Goal: Task Accomplishment & Management: Manage account settings

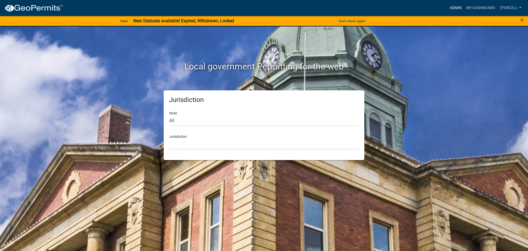
click at [456, 7] on link "Admin" at bounding box center [455, 8] width 17 height 10
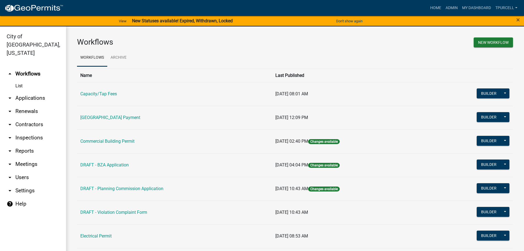
click at [38, 91] on link "arrow_drop_down Applications" at bounding box center [33, 97] width 66 height 13
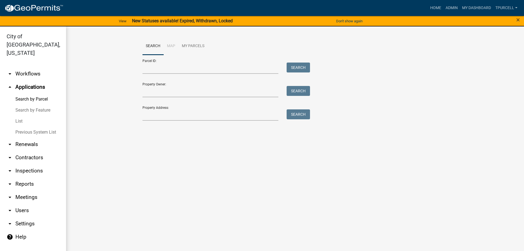
click at [20, 116] on link "List" at bounding box center [33, 121] width 66 height 11
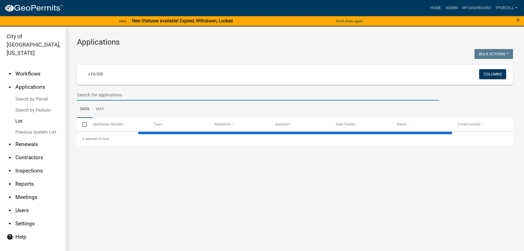
click at [88, 91] on input "text" at bounding box center [258, 94] width 362 height 11
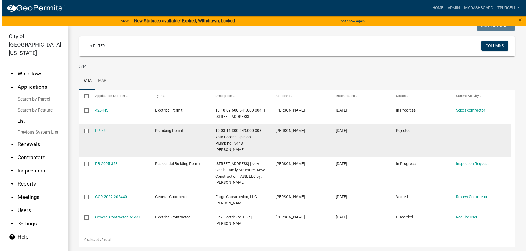
scroll to position [35, 0]
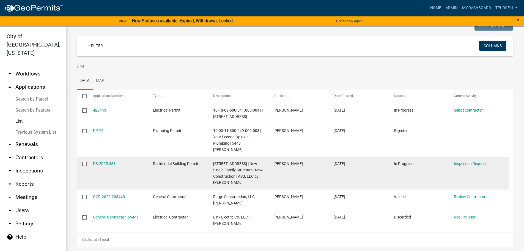
type input "544"
click at [105, 161] on link "RB-2025-353" at bounding box center [104, 163] width 23 height 4
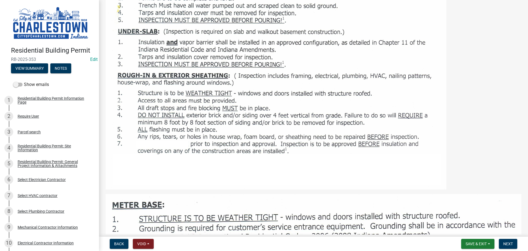
scroll to position [358, 0]
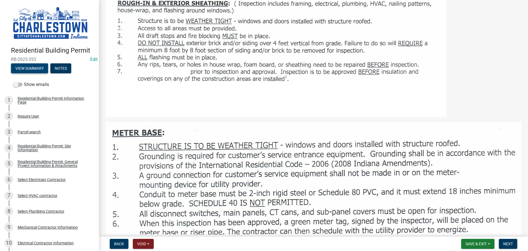
click at [28, 64] on button "View Summary" at bounding box center [29, 68] width 37 height 10
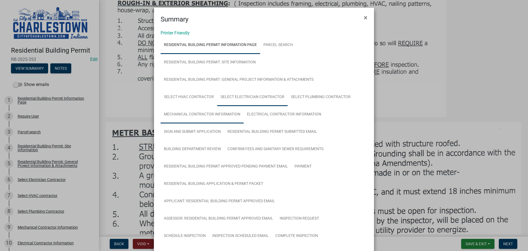
click at [235, 99] on link "Select Electrician Contractor" at bounding box center [252, 97] width 70 height 18
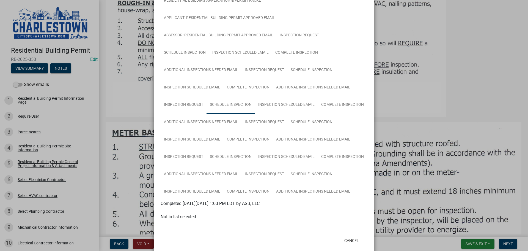
scroll to position [193, 0]
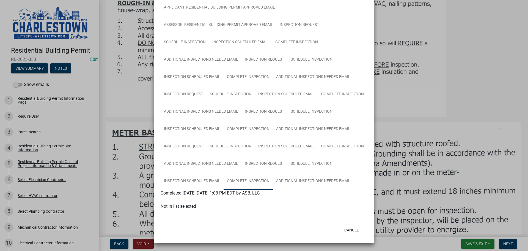
click at [244, 180] on link "Complete Inspection" at bounding box center [248, 181] width 49 height 18
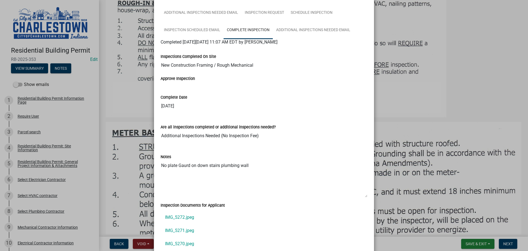
scroll to position [358, 0]
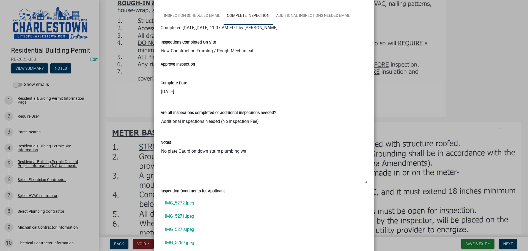
click at [487, 96] on ngb-modal-window "Summary × Printer Friendly Residential Building Permit Information Page Parcel …" at bounding box center [264, 125] width 528 height 251
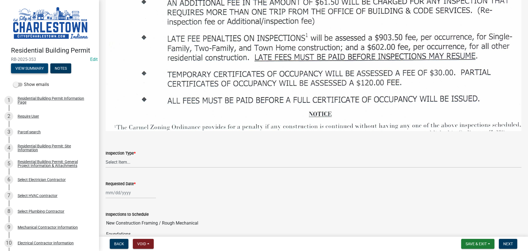
scroll to position [825, 0]
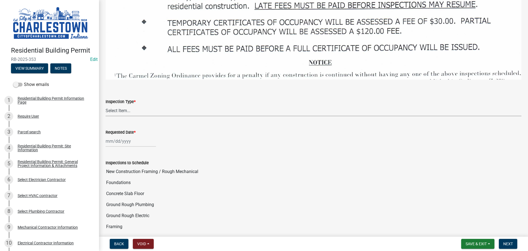
click at [124, 108] on select "Select Item... New Construction Framing / Rough Mechanical Foundations Concrete…" at bounding box center [314, 110] width 416 height 11
click at [106, 105] on select "Select Item... New Construction Framing / Rough Mechanical Foundations Concrete…" at bounding box center [314, 110] width 416 height 11
select select "18e7c4b3-438d-46af-8feb-0ae748388863"
click at [114, 138] on div at bounding box center [131, 140] width 50 height 11
select select "8"
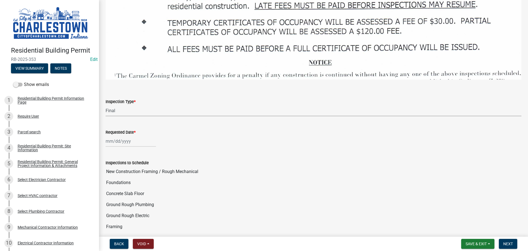
select select "2025"
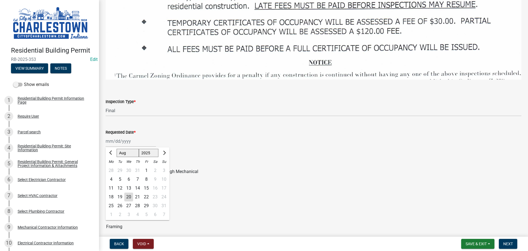
click at [128, 192] on div "20" at bounding box center [128, 196] width 9 height 9
type input "[DATE]"
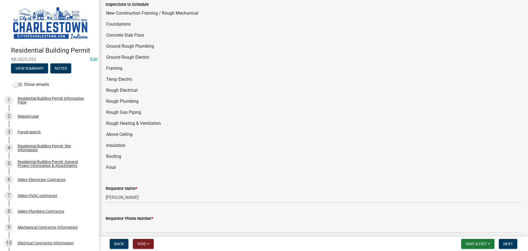
scroll to position [990, 0]
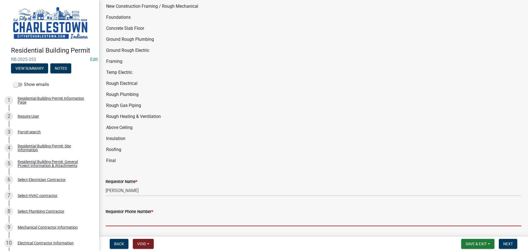
click at [136, 218] on input "Requestor Phone Number *" at bounding box center [314, 220] width 416 height 11
type input "5025233650"
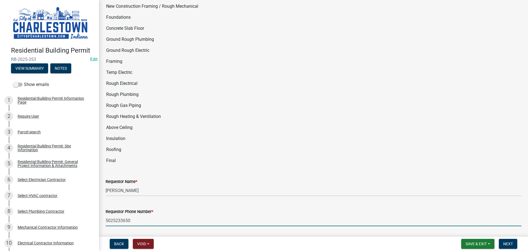
type input "[EMAIL_ADDRESS][DOMAIN_NAME]"
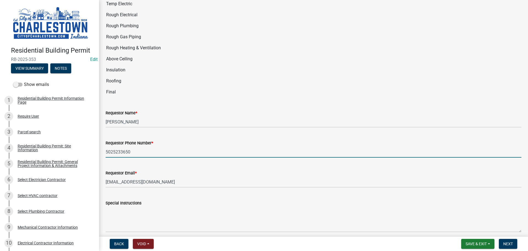
scroll to position [1078, 0]
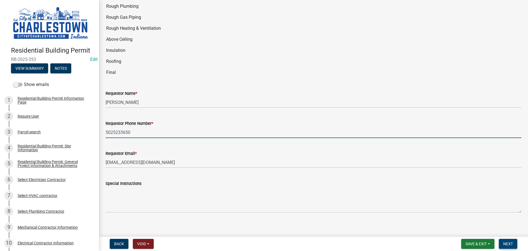
click at [507, 241] on span "Next" at bounding box center [508, 243] width 10 height 4
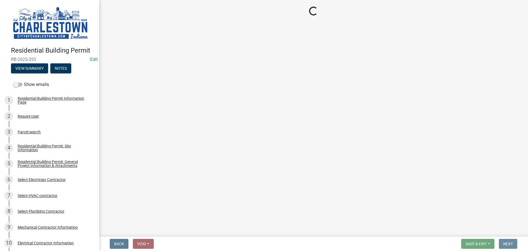
scroll to position [0, 0]
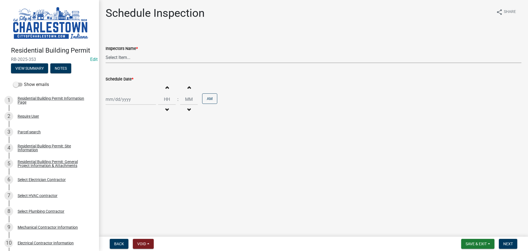
click at [112, 56] on select "Select Item... [PERSON_NAME] ([PERSON_NAME]) [PERSON_NAME] ([PERSON_NAME]) [PER…" at bounding box center [314, 57] width 416 height 11
select select "63e5a778-15f7-4a13-aba2-a6e5541a0fb3"
click at [106, 52] on select "Select Item... [PERSON_NAME] ([PERSON_NAME]) [PERSON_NAME] ([PERSON_NAME]) [PER…" at bounding box center [314, 57] width 416 height 11
select select "8"
select select "2025"
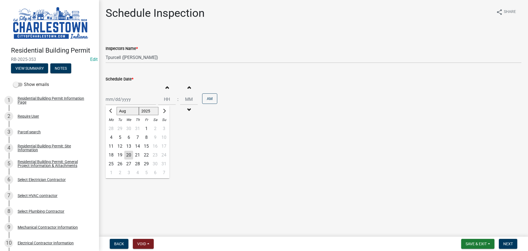
click at [118, 100] on div "[PERSON_NAME] Feb Mar Apr [PERSON_NAME][DATE] Oct Nov [DATE] 1526 1527 1528 152…" at bounding box center [131, 99] width 50 height 11
click at [130, 157] on div "20" at bounding box center [128, 154] width 9 height 9
type input "[DATE]"
click at [512, 243] on span "Next" at bounding box center [508, 243] width 10 height 4
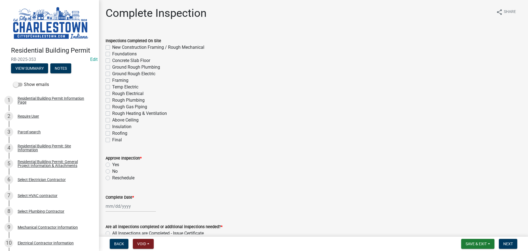
click at [112, 141] on label "Final" at bounding box center [117, 139] width 10 height 7
click at [112, 140] on input "Final" at bounding box center [114, 138] width 4 height 4
checkbox input "true"
checkbox input "false"
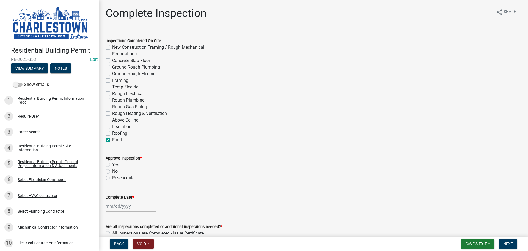
checkbox input "false"
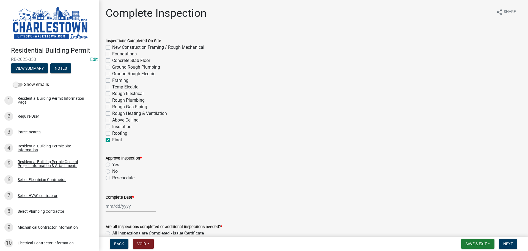
checkbox input "false"
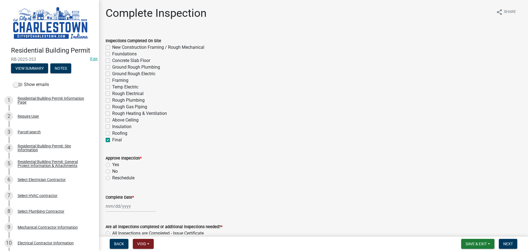
checkbox input "false"
checkbox input "true"
click at [112, 165] on label "Yes" at bounding box center [115, 164] width 7 height 7
click at [112, 165] on input "Yes" at bounding box center [114, 163] width 4 height 4
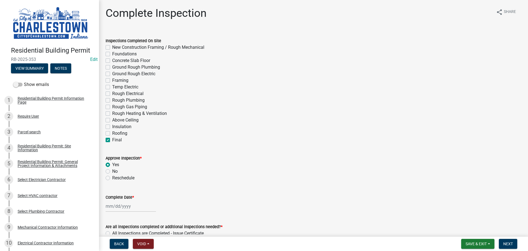
radio input "true"
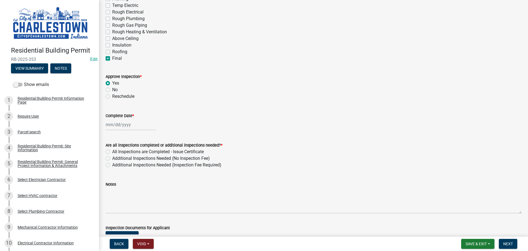
scroll to position [83, 0]
select select "8"
select select "2025"
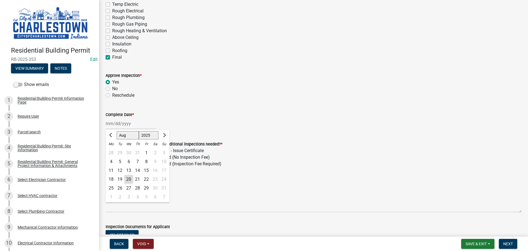
click at [121, 127] on div "[PERSON_NAME] Feb Mar Apr [PERSON_NAME][DATE] Oct Nov [DATE] 1526 1527 1528 152…" at bounding box center [131, 123] width 50 height 11
click at [129, 178] on div "20" at bounding box center [128, 179] width 9 height 9
type input "[DATE]"
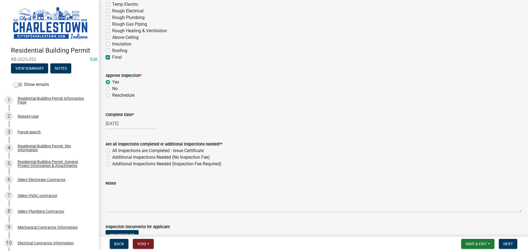
click at [112, 151] on label "All Inspections are Completed - Issue Certificate" at bounding box center [158, 150] width 92 height 7
click at [112, 151] on input "All Inspections are Completed - Issue Certificate" at bounding box center [114, 149] width 4 height 4
radio input "true"
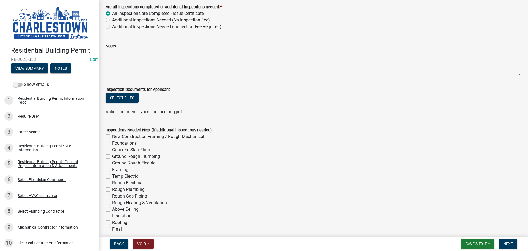
scroll to position [220, 0]
click at [125, 98] on button "Select files" at bounding box center [122, 97] width 33 height 10
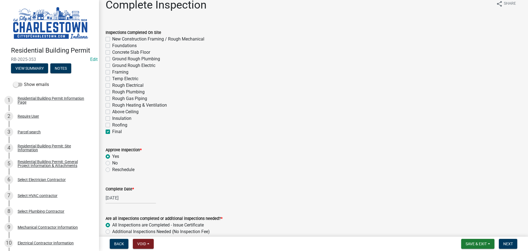
scroll to position [0, 0]
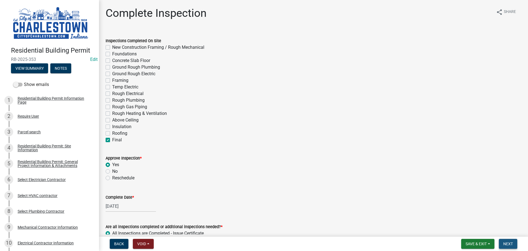
click at [510, 242] on span "Next" at bounding box center [508, 243] width 10 height 4
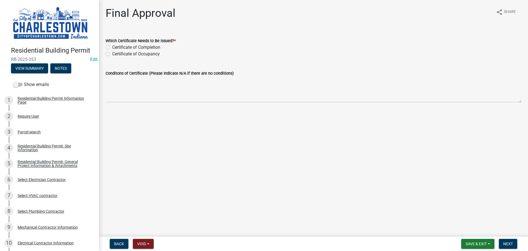
click at [112, 54] on label "Certificate of Occupancy" at bounding box center [136, 54] width 48 height 7
click at [112, 54] on input "Certificate of Occupancy" at bounding box center [114, 53] width 4 height 4
radio input "true"
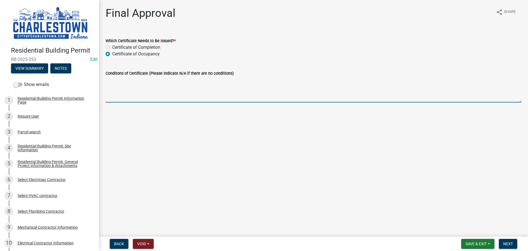
click at [187, 95] on textarea "Conditons of Certificate (Please Indicate N/A if there are no conditions)" at bounding box center [314, 89] width 416 height 26
type textarea "NA"
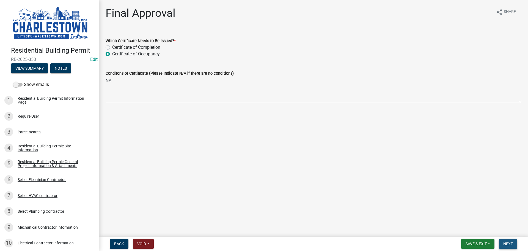
click at [513, 246] on button "Next" at bounding box center [508, 243] width 18 height 10
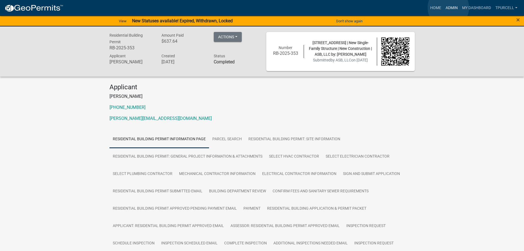
click at [448, 8] on link "Admin" at bounding box center [451, 8] width 17 height 10
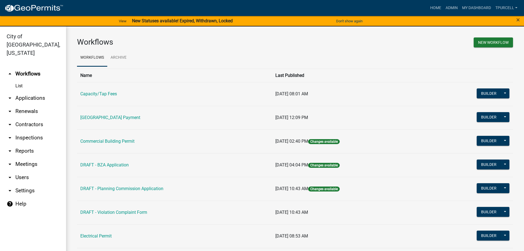
click at [34, 91] on link "arrow_drop_down Applications" at bounding box center [33, 97] width 66 height 13
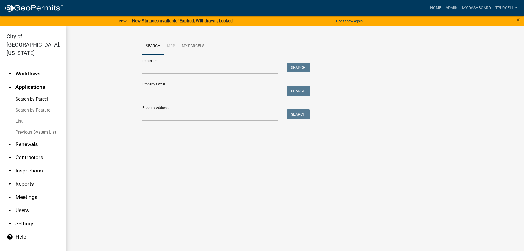
click at [20, 116] on link "List" at bounding box center [33, 121] width 66 height 11
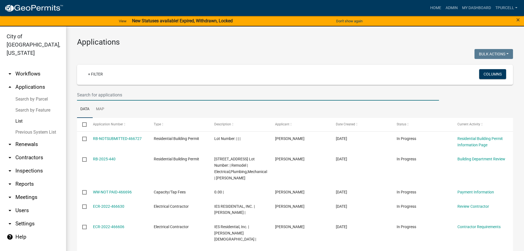
click at [84, 95] on input "text" at bounding box center [258, 94] width 362 height 11
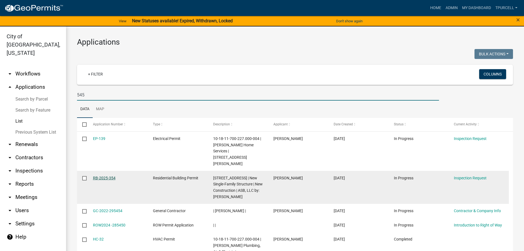
type input "545"
click at [105, 175] on link "RB-2025-354" at bounding box center [104, 177] width 23 height 4
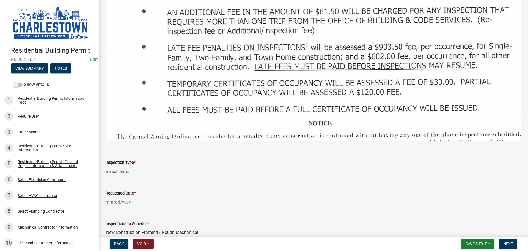
scroll to position [770, 0]
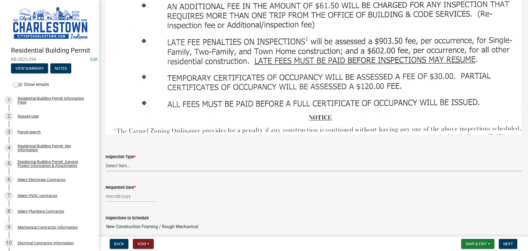
click at [127, 161] on select "Select Item... New Construction Framing / Rough Mechanical Foundations Concrete…" at bounding box center [314, 165] width 416 height 11
click at [106, 160] on select "Select Item... New Construction Framing / Rough Mechanical Foundations Concrete…" at bounding box center [314, 165] width 416 height 11
select select "18e7c4b3-438d-46af-8feb-0ae748388863"
click at [123, 191] on div at bounding box center [131, 195] width 50 height 11
select select "8"
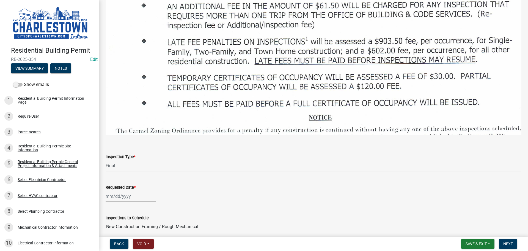
select select "2025"
click at [128, 162] on div "20" at bounding box center [128, 166] width 9 height 9
type input "[DATE]"
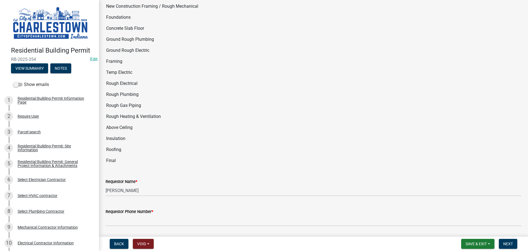
scroll to position [1018, 0]
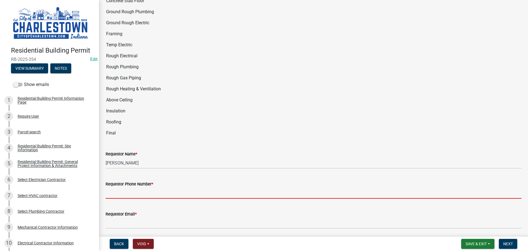
click at [134, 190] on input "Requestor Phone Number *" at bounding box center [314, 192] width 416 height 11
type input "5025233650"
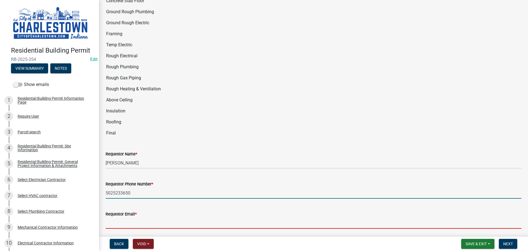
type input "[EMAIL_ADDRESS][DOMAIN_NAME]"
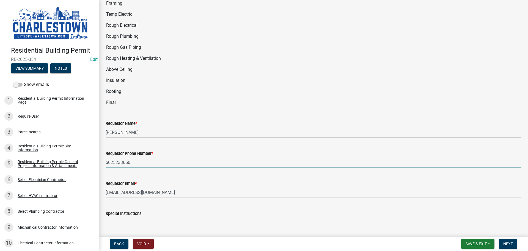
scroll to position [1078, 0]
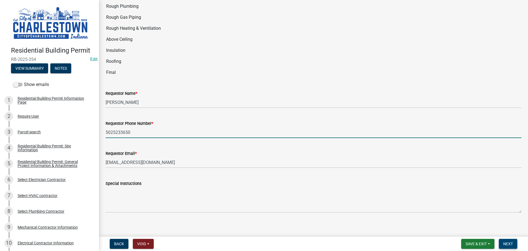
click at [509, 241] on span "Next" at bounding box center [508, 243] width 10 height 4
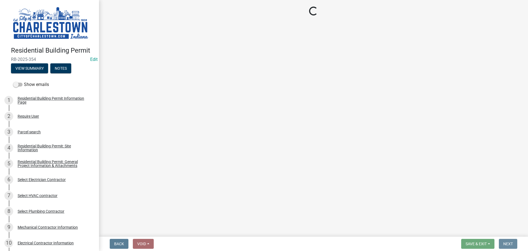
scroll to position [0, 0]
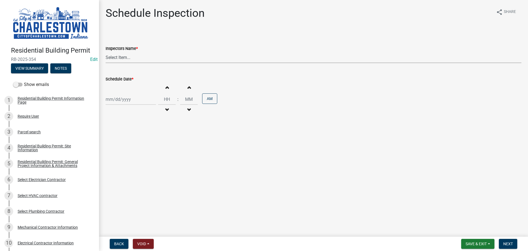
click at [120, 56] on select "Select Item... [PERSON_NAME] ([PERSON_NAME]) [PERSON_NAME] ([PERSON_NAME]) [PER…" at bounding box center [314, 57] width 416 height 11
select select "63e5a778-15f7-4a13-aba2-a6e5541a0fb3"
click at [106, 52] on select "Select Item... [PERSON_NAME] ([PERSON_NAME]) [PERSON_NAME] ([PERSON_NAME]) [PER…" at bounding box center [314, 57] width 416 height 11
click at [124, 104] on div at bounding box center [131, 99] width 50 height 11
select select "8"
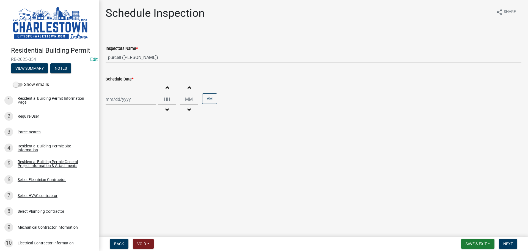
select select "2025"
click at [131, 157] on div "20" at bounding box center [128, 154] width 9 height 9
type input "[DATE]"
click at [509, 241] on span "Next" at bounding box center [508, 243] width 10 height 4
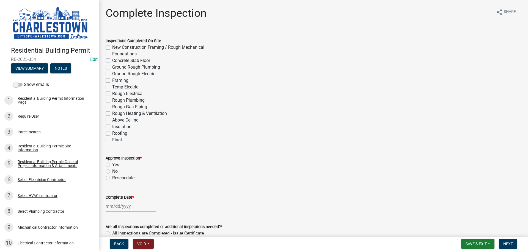
click at [112, 140] on label "Final" at bounding box center [117, 139] width 10 height 7
click at [112, 140] on input "Final" at bounding box center [114, 138] width 4 height 4
checkbox input "true"
checkbox input "false"
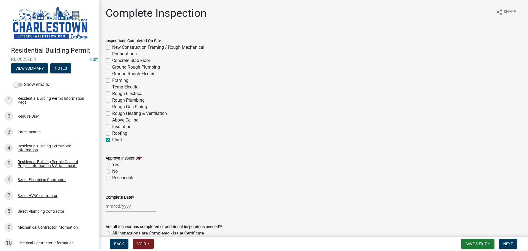
checkbox input "false"
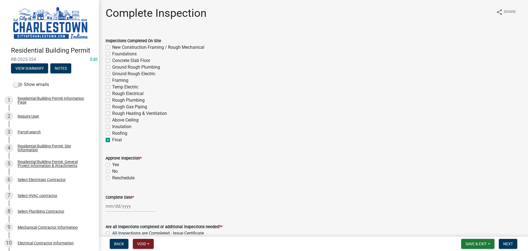
checkbox input "false"
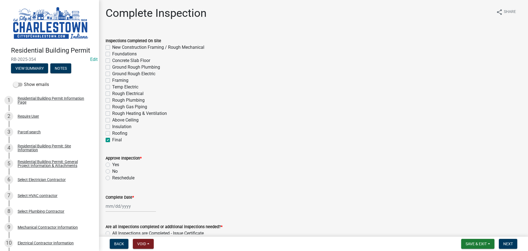
checkbox input "false"
checkbox input "true"
click at [112, 165] on label "Yes" at bounding box center [115, 164] width 7 height 7
click at [112, 165] on input "Yes" at bounding box center [114, 163] width 4 height 4
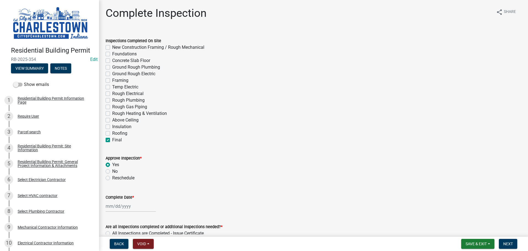
radio input "true"
click at [114, 204] on div at bounding box center [131, 205] width 50 height 11
select select "8"
select select "2025"
click at [127, 177] on div "20" at bounding box center [128, 176] width 9 height 9
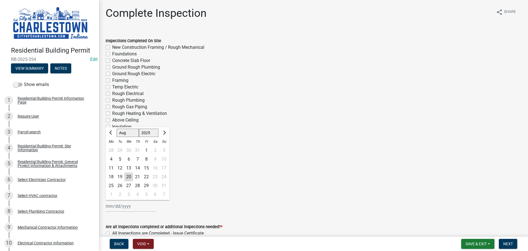
type input "[DATE]"
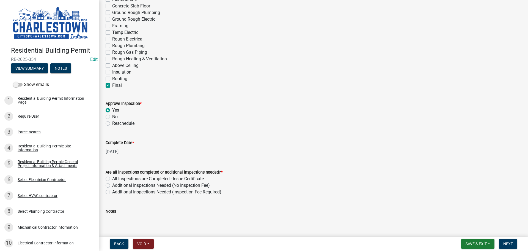
scroll to position [55, 0]
click at [112, 178] on label "All Inspections are Completed - Issue Certificate" at bounding box center [158, 178] width 92 height 7
click at [112, 178] on input "All Inspections are Completed - Issue Certificate" at bounding box center [114, 177] width 4 height 4
radio input "true"
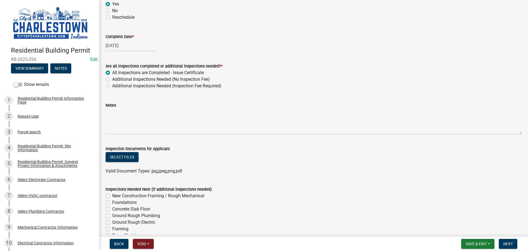
scroll to position [165, 0]
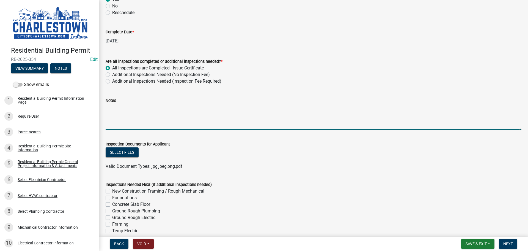
click at [118, 109] on textarea "Notes" at bounding box center [314, 117] width 416 height 26
type textarea "n"
type textarea "NA"
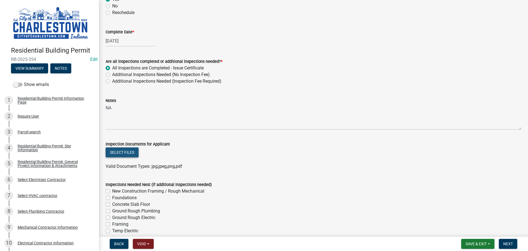
click at [123, 152] on button "Select files" at bounding box center [122, 152] width 33 height 10
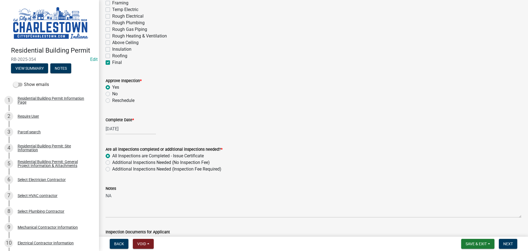
scroll to position [83, 0]
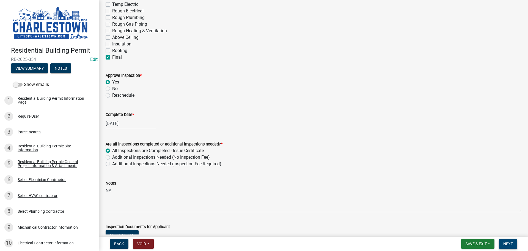
click at [508, 242] on span "Next" at bounding box center [508, 243] width 10 height 4
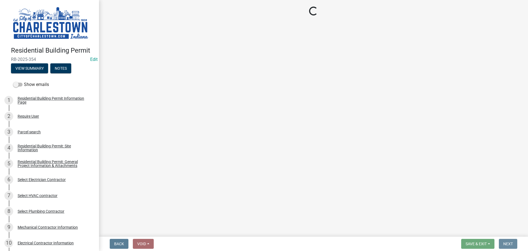
scroll to position [0, 0]
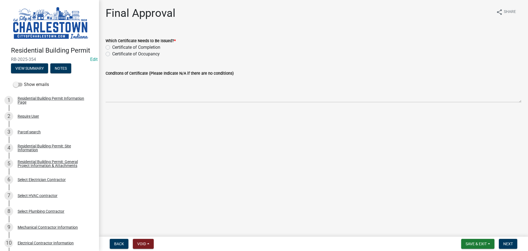
click at [112, 54] on label "Certificate of Occupancy" at bounding box center [136, 54] width 48 height 7
click at [112, 54] on input "Certificate of Occupancy" at bounding box center [114, 53] width 4 height 4
radio input "true"
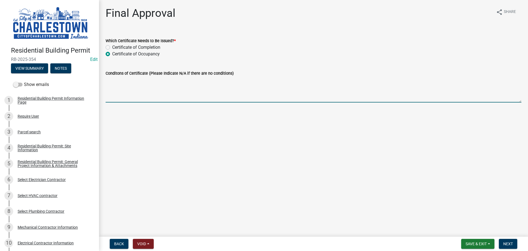
click at [144, 86] on textarea "Conditons of Certificate (Please Indicate N/A if there are no conditions)" at bounding box center [314, 89] width 416 height 26
click at [108, 79] on textarea "NA" at bounding box center [314, 89] width 416 height 26
type textarea "N/A"
click at [511, 246] on span "Next" at bounding box center [508, 243] width 10 height 4
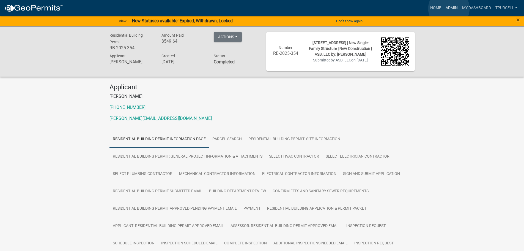
click at [449, 9] on link "Admin" at bounding box center [451, 8] width 17 height 10
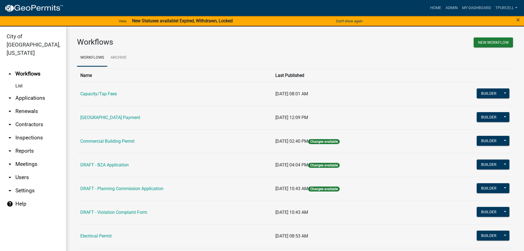
click at [33, 91] on link "arrow_drop_down Applications" at bounding box center [33, 97] width 66 height 13
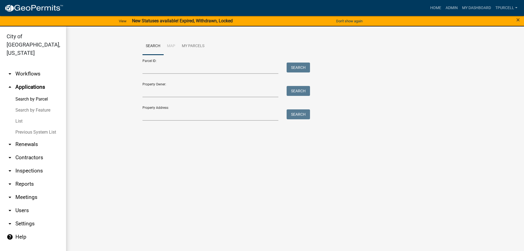
click at [18, 116] on link "List" at bounding box center [33, 121] width 66 height 11
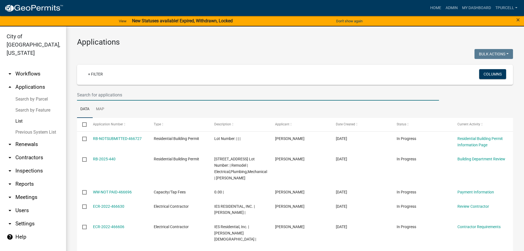
click at [100, 94] on input "text" at bounding box center [258, 94] width 362 height 11
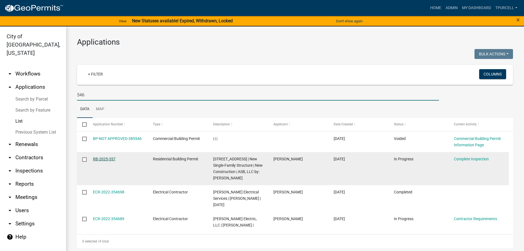
type input "546"
click at [104, 157] on link "RB-2025-357" at bounding box center [104, 158] width 23 height 4
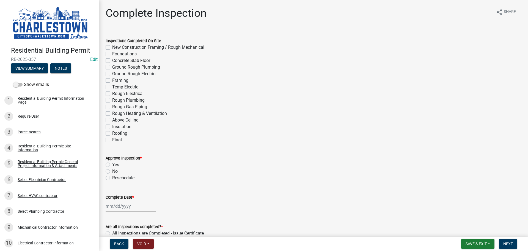
click at [112, 139] on label "Final" at bounding box center [117, 139] width 10 height 7
click at [112, 139] on input "Final" at bounding box center [114, 138] width 4 height 4
checkbox input "true"
checkbox input "false"
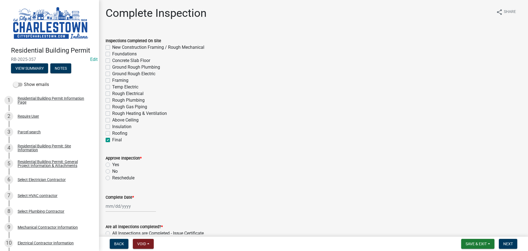
checkbox input "false"
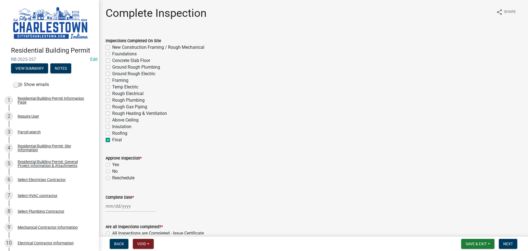
checkbox input "false"
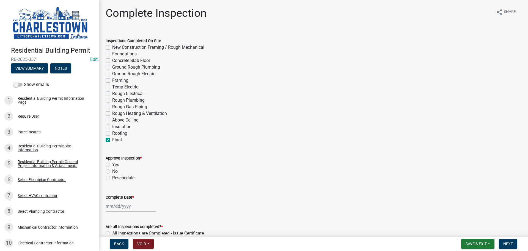
checkbox input "false"
checkbox input "true"
click at [112, 171] on label "No" at bounding box center [115, 171] width 6 height 7
click at [112, 171] on input "No" at bounding box center [114, 170] width 4 height 4
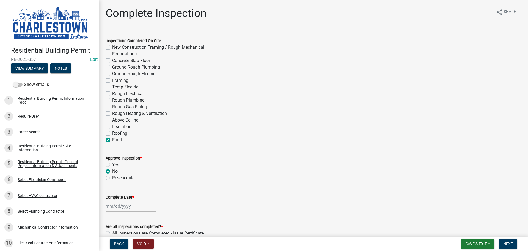
radio input "true"
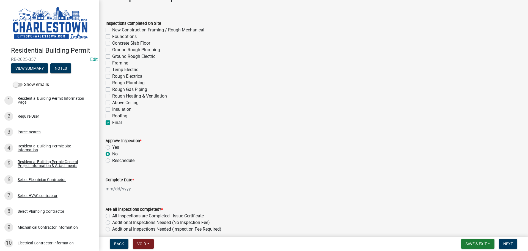
scroll to position [83, 0]
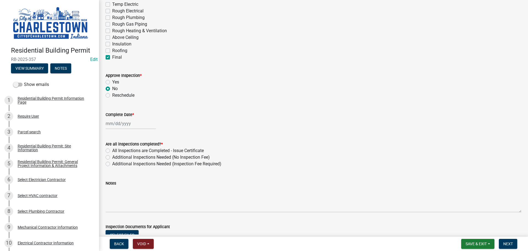
select select "8"
select select "2025"
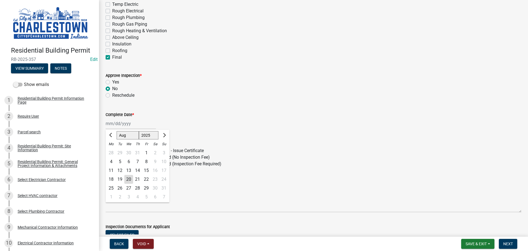
click at [123, 123] on div "[PERSON_NAME] Feb Mar Apr [PERSON_NAME][DATE] Oct Nov [DATE] 1526 1527 1528 152…" at bounding box center [131, 123] width 50 height 11
click at [130, 180] on div "20" at bounding box center [128, 179] width 9 height 9
type input "[DATE]"
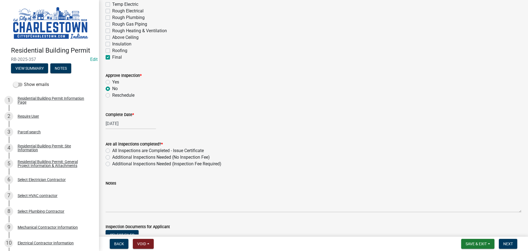
click at [112, 158] on label "Additional Inspections Needed (No Inspection Fee)" at bounding box center [161, 157] width 98 height 7
click at [112, 157] on input "Additional Inspections Needed (No Inspection Fee)" at bounding box center [114, 156] width 4 height 4
radio input "true"
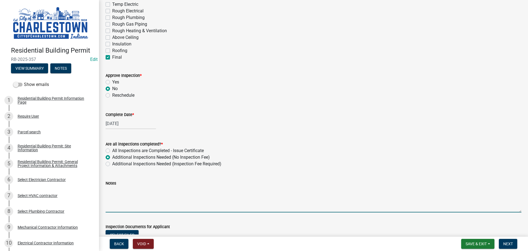
drag, startPoint x: 121, startPoint y: 194, endPoint x: 125, endPoint y: 192, distance: 4.1
click at [122, 194] on textarea "Notes" at bounding box center [314, 199] width 416 height 26
click at [116, 192] on textarea "no carboin" at bounding box center [314, 199] width 416 height 26
click at [268, 189] on textarea "no carboxin detector in the mud room entering from the garage reason for fail C…" at bounding box center [314, 199] width 416 height 26
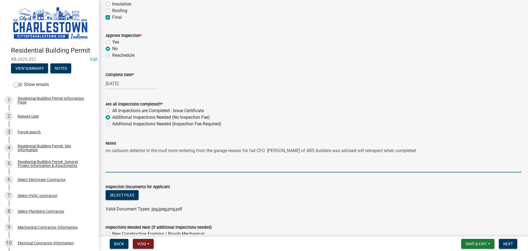
scroll to position [165, 0]
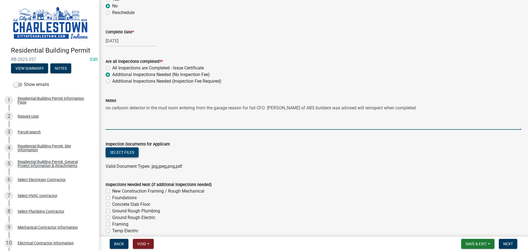
type textarea "no carboxin detector in the mud room entering from the garage reason for fail C…"
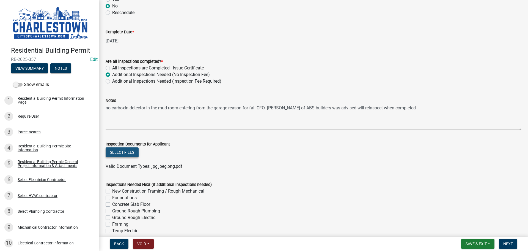
click at [125, 152] on button "Select files" at bounding box center [122, 152] width 33 height 10
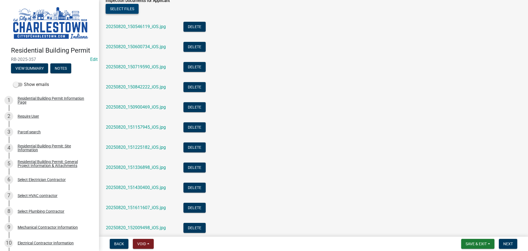
scroll to position [385, 0]
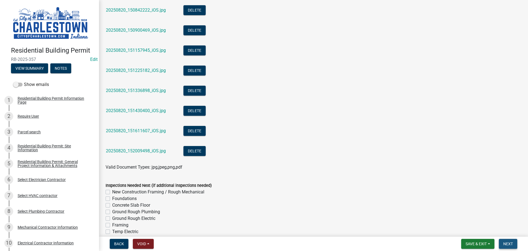
click at [510, 243] on span "Next" at bounding box center [508, 243] width 10 height 4
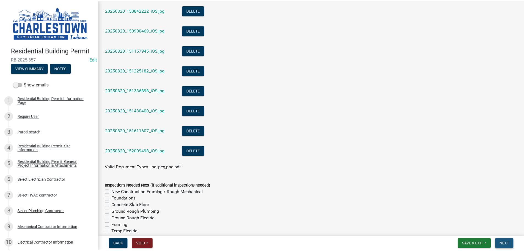
scroll to position [0, 0]
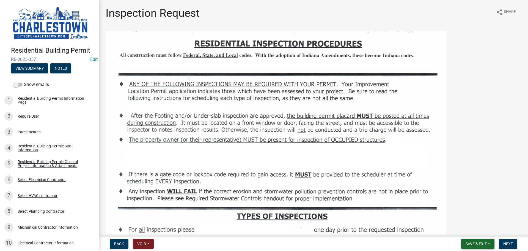
click at [486, 245] on span "Save & Exit" at bounding box center [476, 243] width 21 height 4
click at [468, 230] on button "Save & Exit" at bounding box center [472, 228] width 44 height 13
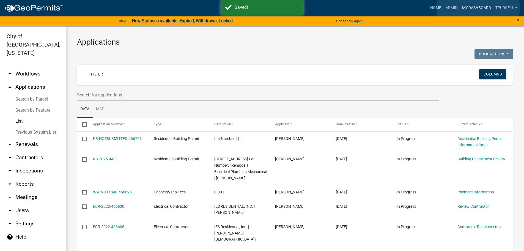
click at [478, 7] on link "My Dashboard" at bounding box center [476, 8] width 33 height 10
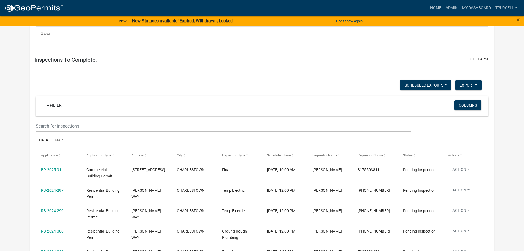
scroll to position [220, 0]
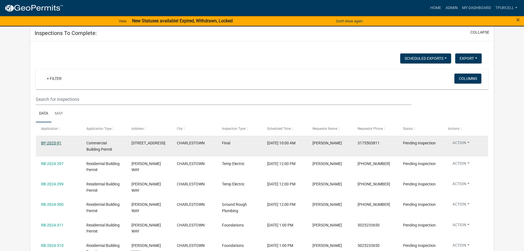
click at [50, 145] on link "BP-2025-91" at bounding box center [51, 143] width 20 height 4
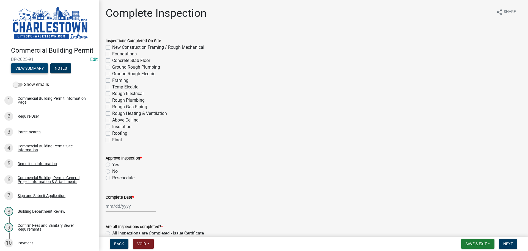
click at [31, 73] on button "View Summary" at bounding box center [29, 68] width 37 height 10
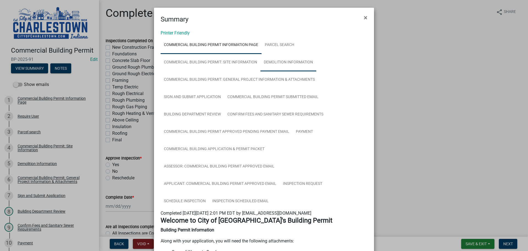
click at [289, 60] on link "Demolition Information" at bounding box center [288, 63] width 56 height 18
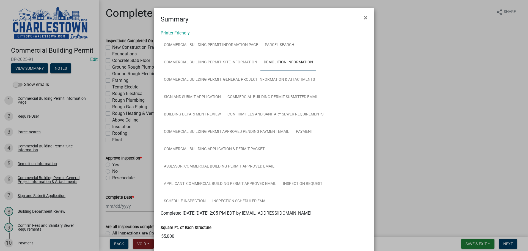
click at [402, 63] on ngb-modal-window "Summary × Printer Friendly Commercial Building Permit Information Page Parcel s…" at bounding box center [264, 125] width 528 height 251
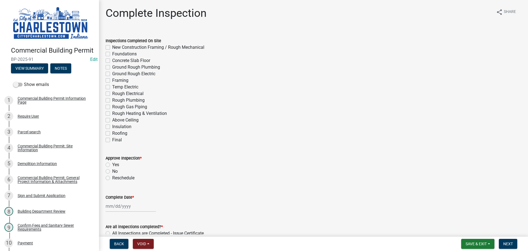
click at [112, 140] on label "Final" at bounding box center [117, 139] width 10 height 7
click at [112, 140] on input "Final" at bounding box center [114, 138] width 4 height 4
checkbox input "true"
checkbox input "false"
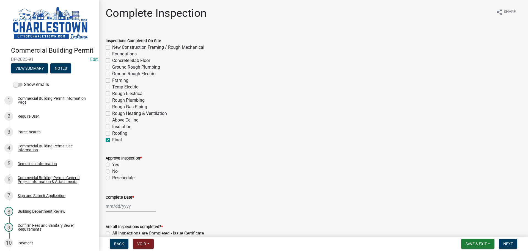
checkbox input "false"
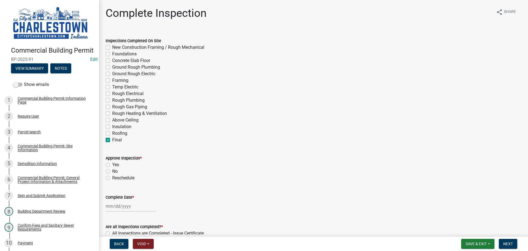
checkbox input "false"
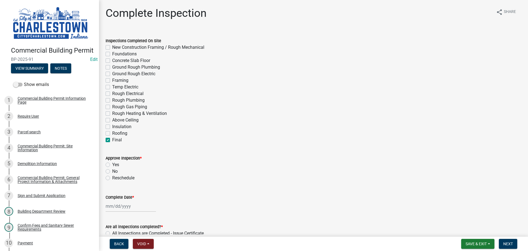
checkbox input "false"
checkbox input "true"
click at [112, 165] on label "Yes" at bounding box center [115, 164] width 7 height 7
click at [112, 165] on input "Yes" at bounding box center [114, 163] width 4 height 4
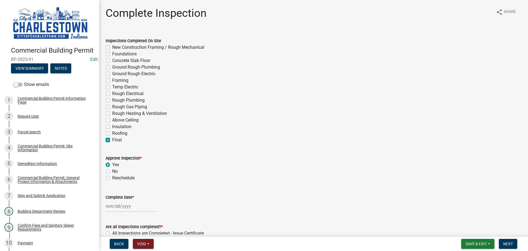
radio input "true"
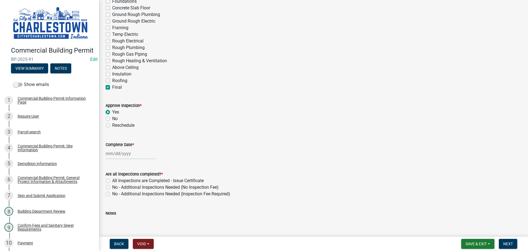
scroll to position [55, 0]
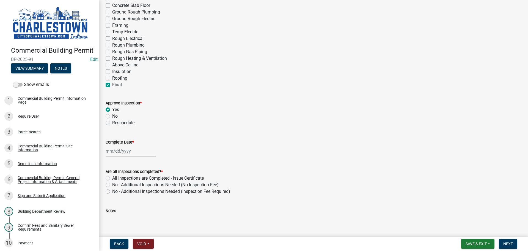
select select "8"
select select "2025"
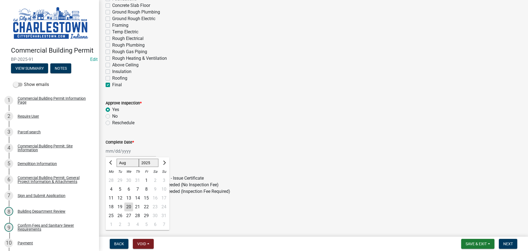
click at [124, 150] on div "[PERSON_NAME] Feb Mar Apr [PERSON_NAME][DATE] Oct Nov [DATE] 1526 1527 1528 152…" at bounding box center [131, 150] width 50 height 11
click at [128, 208] on div "20" at bounding box center [128, 206] width 9 height 9
type input "[DATE]"
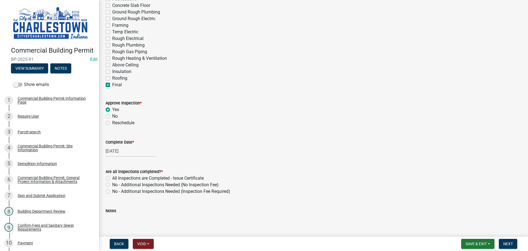
click at [112, 178] on label "All Inspections are Completed - Issue Certificate" at bounding box center [158, 178] width 92 height 7
click at [112, 178] on input "All Inspections are Completed - Issue Certificate" at bounding box center [114, 177] width 4 height 4
radio input "true"
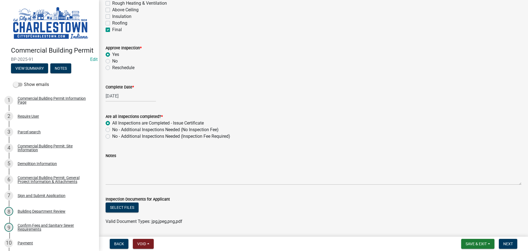
scroll to position [138, 0]
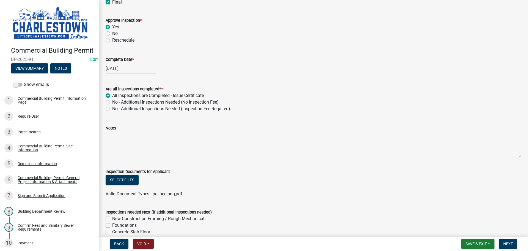
click at [138, 144] on textarea "Notes" at bounding box center [314, 144] width 416 height 26
click at [143, 135] on textarea "building total down and cleaned up working on parking lot" at bounding box center [314, 144] width 416 height 26
click at [240, 135] on textarea "building and foundation complet clean and removed and cleaned up working on par…" at bounding box center [314, 144] width 416 height 26
click at [159, 137] on textarea "building and foundation complet clean and removed working on parking lot" at bounding box center [314, 144] width 416 height 26
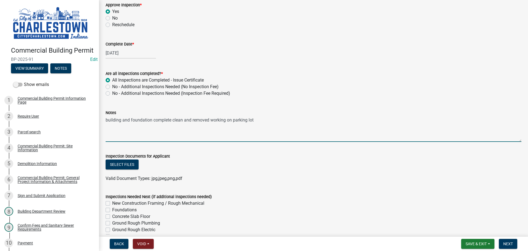
scroll to position [193, 0]
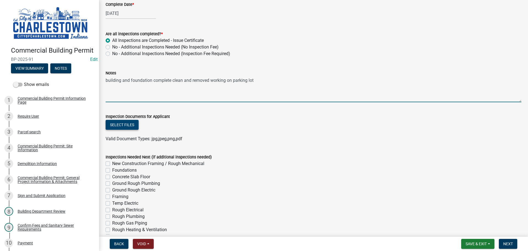
type textarea "building and foundation complete clean and removed working on parking lot"
click at [122, 122] on button "Select files" at bounding box center [122, 125] width 33 height 10
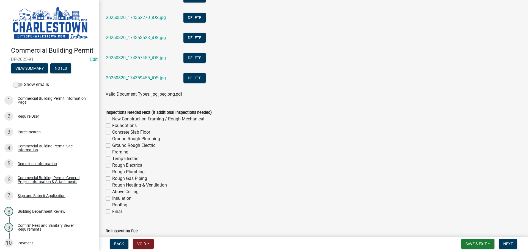
scroll to position [385, 0]
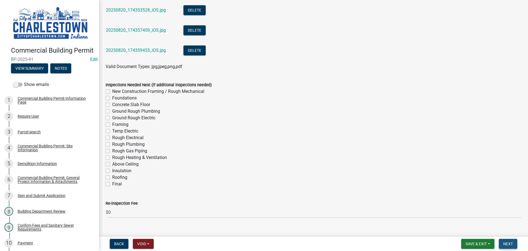
click at [507, 243] on span "Next" at bounding box center [508, 243] width 10 height 4
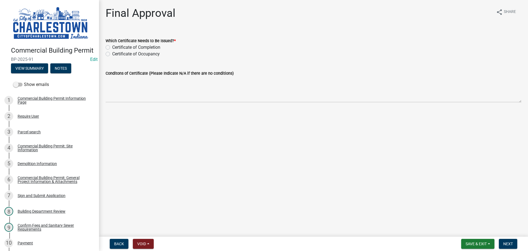
click at [112, 47] on label "Certificate of Completion" at bounding box center [136, 47] width 48 height 7
click at [112, 47] on input "Certificate of Completion" at bounding box center [114, 46] width 4 height 4
radio input "true"
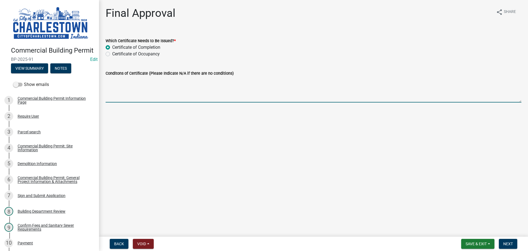
click at [189, 95] on textarea "Conditons of Certificate (Please Indicate N/A if there are no conditions)" at bounding box center [314, 89] width 416 height 26
type textarea "n"
type textarea "N/A"
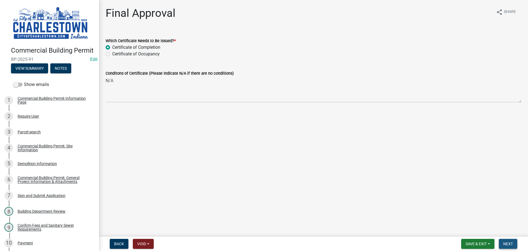
click at [510, 241] on span "Next" at bounding box center [508, 243] width 10 height 4
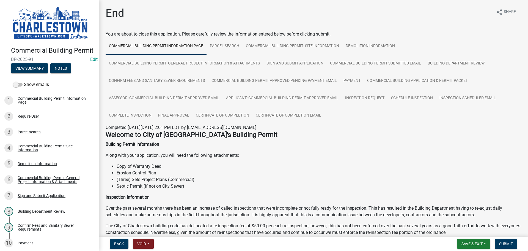
scroll to position [55, 0]
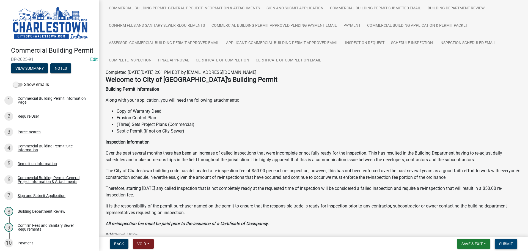
click at [509, 243] on span "Submit" at bounding box center [506, 243] width 14 height 4
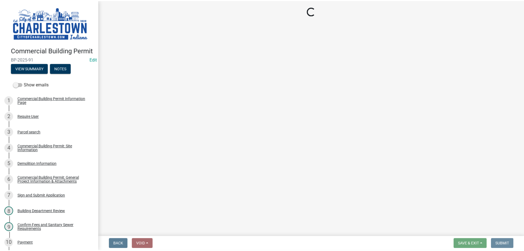
scroll to position [0, 0]
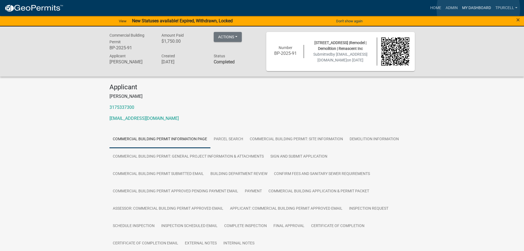
click at [477, 9] on link "My Dashboard" at bounding box center [476, 8] width 33 height 10
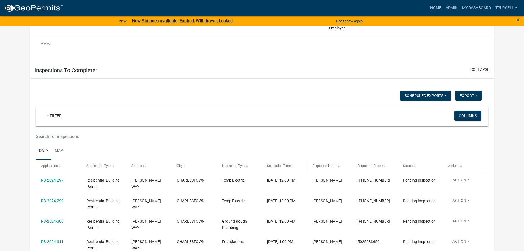
scroll to position [183, 0]
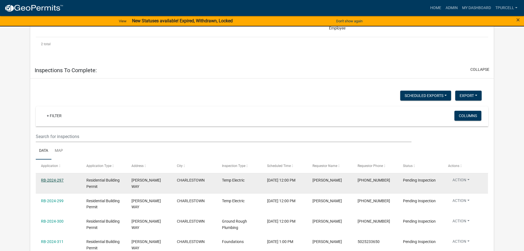
click at [58, 182] on link "RB-2024-297" at bounding box center [52, 180] width 23 height 4
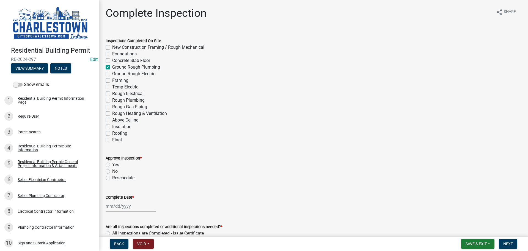
click at [112, 86] on label "Temp Electric" at bounding box center [125, 87] width 26 height 7
click at [112, 86] on input "Temp Electric" at bounding box center [114, 86] width 4 height 4
checkbox input "true"
checkbox input "false"
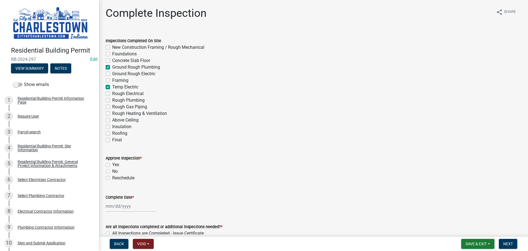
checkbox input "false"
checkbox input "true"
checkbox input "false"
checkbox input "true"
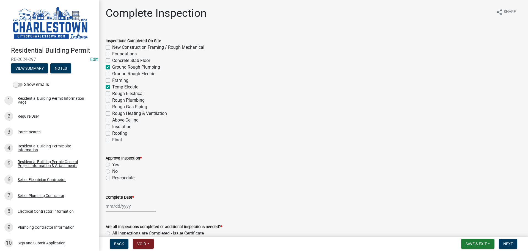
checkbox input "false"
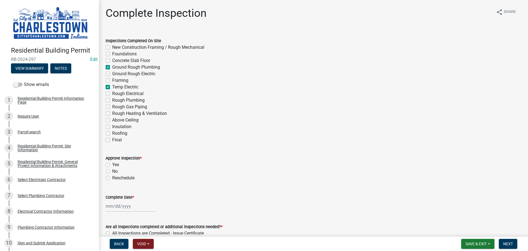
checkbox input "false"
click at [27, 68] on button "View Summary" at bounding box center [29, 68] width 37 height 10
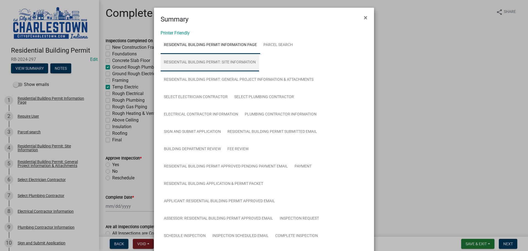
click at [226, 60] on link "Residential Building Permit: Site Information" at bounding box center [210, 63] width 98 height 18
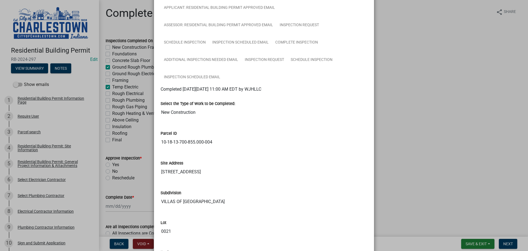
scroll to position [193, 0]
drag, startPoint x: 159, startPoint y: 201, endPoint x: 224, endPoint y: 202, distance: 64.9
click at [224, 202] on input "VILLAS OF [GEOGRAPHIC_DATA]" at bounding box center [264, 201] width 207 height 11
click at [313, 141] on input "10-18-13-700-855.000-004" at bounding box center [264, 142] width 207 height 11
click at [432, 155] on ngb-modal-window "Summary × Printer Friendly Residential Building Permit Information Page Parcel …" at bounding box center [264, 125] width 528 height 251
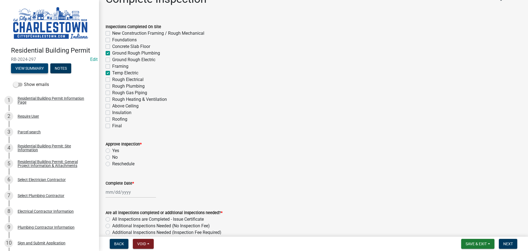
scroll to position [28, 0]
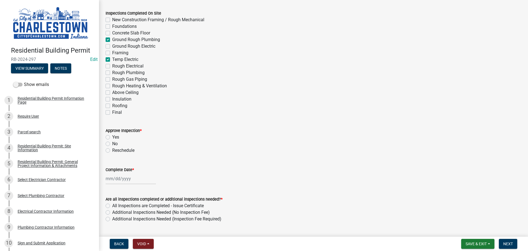
click at [112, 136] on label "Yes" at bounding box center [115, 137] width 7 height 7
click at [112, 136] on input "Yes" at bounding box center [114, 136] width 4 height 4
radio input "true"
select select "8"
select select "2025"
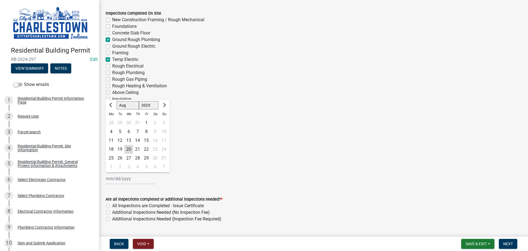
click at [122, 176] on div "[PERSON_NAME] Feb Mar Apr [PERSON_NAME][DATE] Oct Nov [DATE] 1526 1527 1528 152…" at bounding box center [131, 178] width 50 height 11
click at [127, 148] on div "20" at bounding box center [128, 149] width 9 height 9
type input "[DATE]"
click at [112, 212] on label "Additional Inspections Needed (No Inspection Fee)" at bounding box center [161, 212] width 98 height 7
click at [112, 212] on input "Additional Inspections Needed (No Inspection Fee)" at bounding box center [114, 211] width 4 height 4
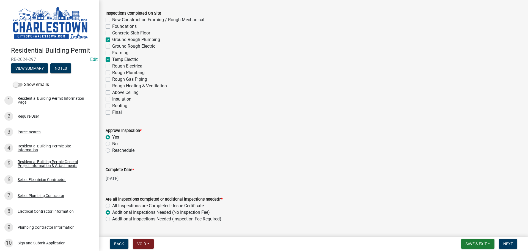
radio input "true"
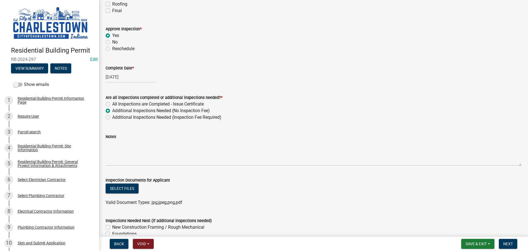
scroll to position [138, 0]
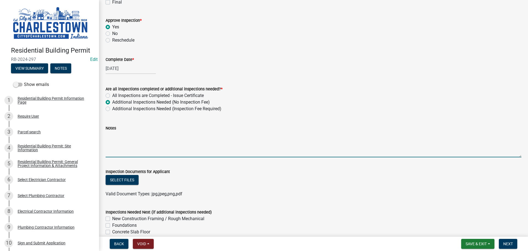
click at [122, 138] on textarea "Notes" at bounding box center [314, 144] width 416 height 26
click at [114, 136] on textarea "wtaer line only 20 inches down from top of block" at bounding box center [314, 144] width 416 height 26
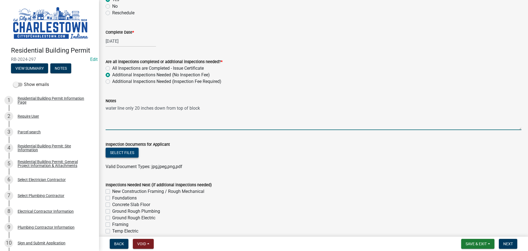
scroll to position [165, 0]
type textarea "water line only 20 inches down from top of block"
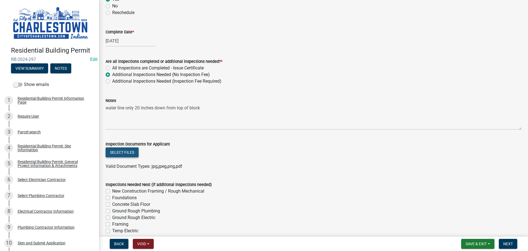
click at [133, 150] on button "Select files" at bounding box center [122, 152] width 33 height 10
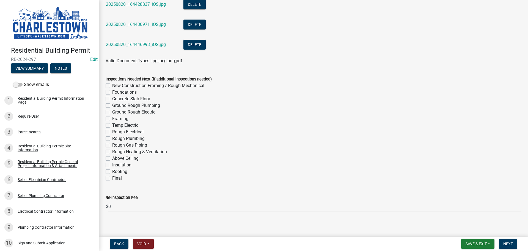
scroll to position [475, 0]
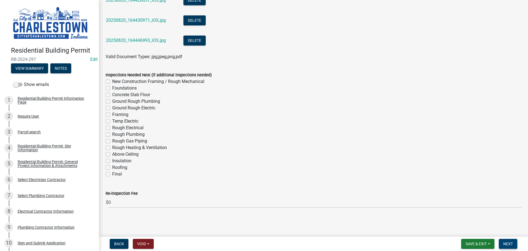
click at [510, 241] on span "Next" at bounding box center [508, 243] width 10 height 4
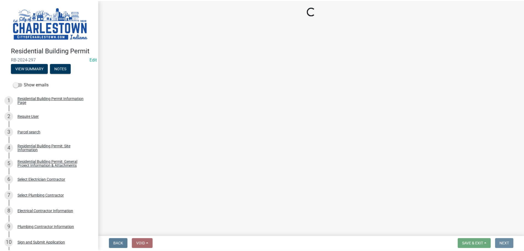
scroll to position [0, 0]
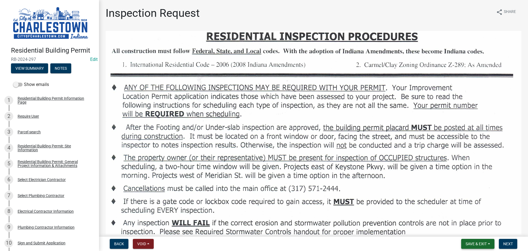
click at [475, 242] on span "Save & Exit" at bounding box center [476, 243] width 21 height 4
click at [469, 229] on button "Save & Exit" at bounding box center [472, 228] width 44 height 13
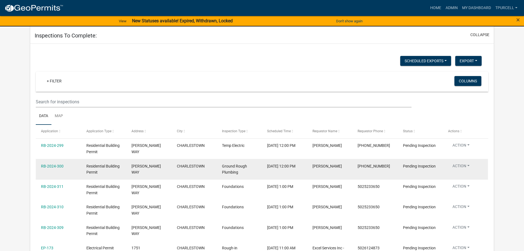
scroll to position [248, 0]
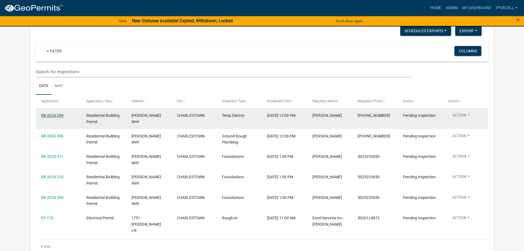
click at [52, 117] on link "RB-2024-299" at bounding box center [52, 115] width 23 height 4
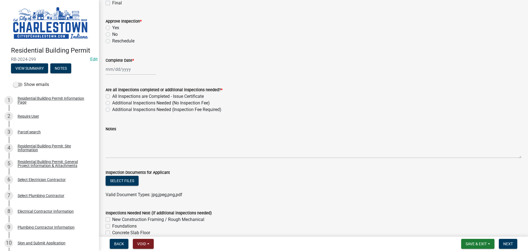
scroll to position [138, 0]
click at [37, 67] on button "View Summary" at bounding box center [29, 68] width 37 height 10
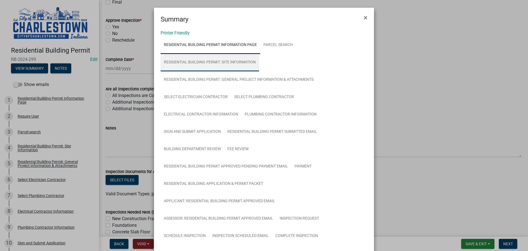
click at [239, 63] on link "Residential Building Permit: Site Information" at bounding box center [210, 63] width 98 height 18
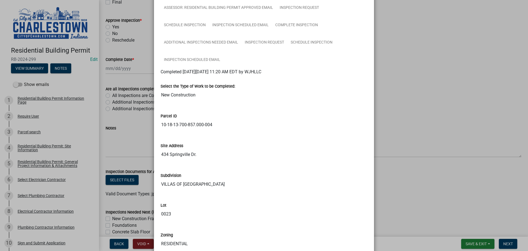
scroll to position [220, 0]
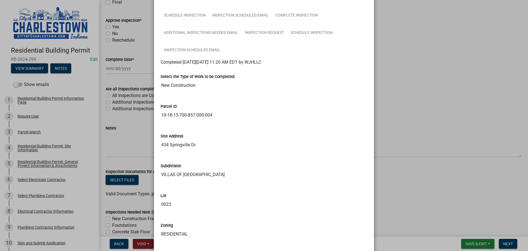
click at [444, 111] on ngb-modal-window "Summary × Printer Friendly Residential Building Permit Information Page Parcel …" at bounding box center [264, 125] width 528 height 251
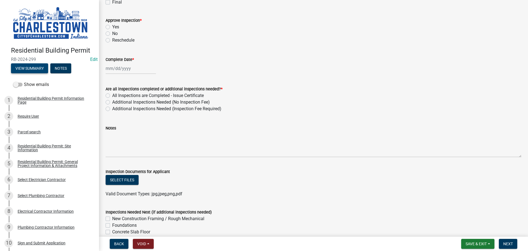
click at [40, 64] on button "View Summary" at bounding box center [29, 68] width 37 height 10
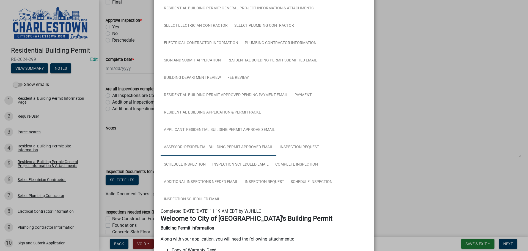
scroll to position [138, 0]
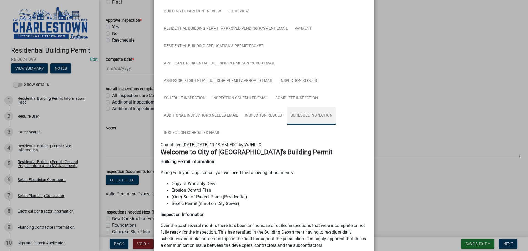
click at [314, 113] on link "Schedule Inspection" at bounding box center [311, 116] width 48 height 18
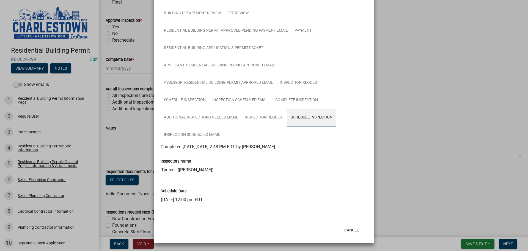
scroll to position [136, 0]
click at [268, 117] on link "Inspection Request" at bounding box center [264, 118] width 46 height 18
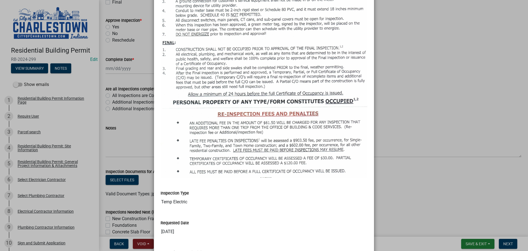
scroll to position [438, 0]
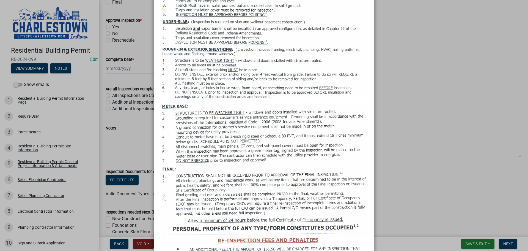
click at [416, 94] on ngb-modal-window "Summary × Printer Friendly Residential Building Permit Information Page Parcel …" at bounding box center [264, 125] width 528 height 251
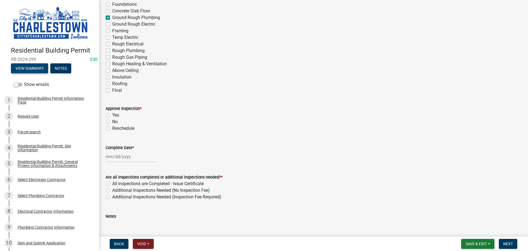
scroll to position [0, 0]
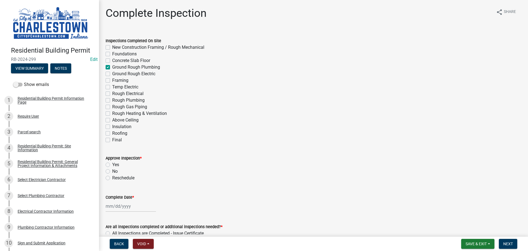
click at [112, 86] on label "Temp Electric" at bounding box center [125, 87] width 26 height 7
click at [112, 86] on input "Temp Electric" at bounding box center [114, 86] width 4 height 4
checkbox input "true"
checkbox input "false"
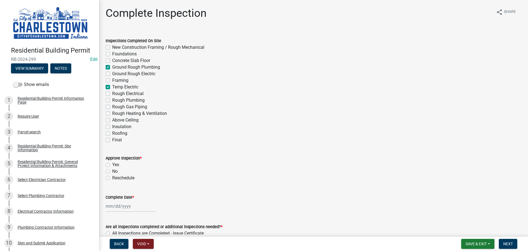
checkbox input "false"
checkbox input "true"
checkbox input "false"
checkbox input "true"
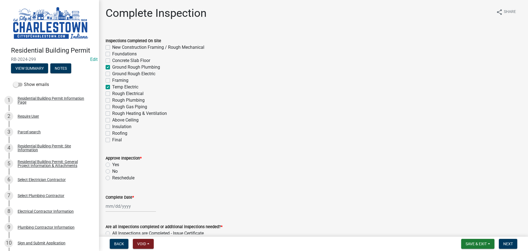
checkbox input "false"
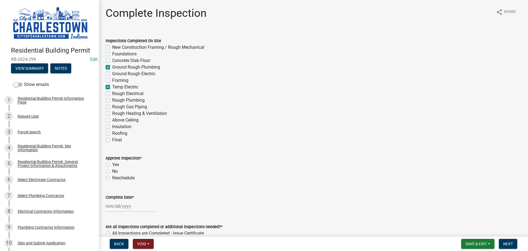
checkbox input "false"
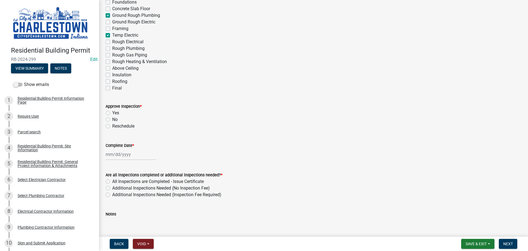
scroll to position [55, 0]
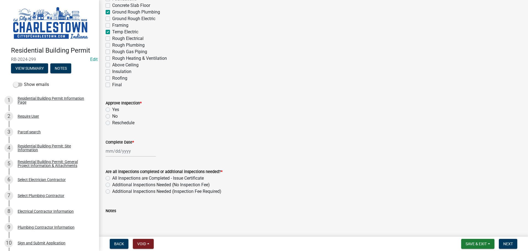
click at [112, 109] on label "Yes" at bounding box center [115, 109] width 7 height 7
click at [112, 109] on input "Yes" at bounding box center [114, 108] width 4 height 4
radio input "true"
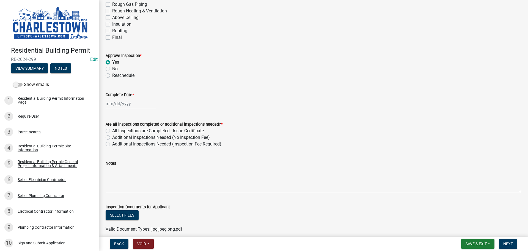
scroll to position [110, 0]
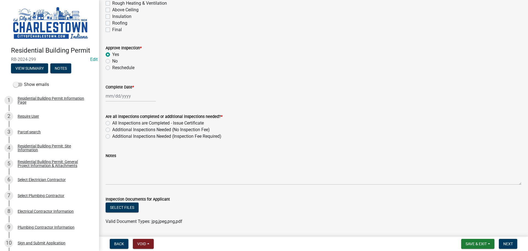
click at [121, 95] on div at bounding box center [131, 95] width 50 height 11
select select "8"
select select "2025"
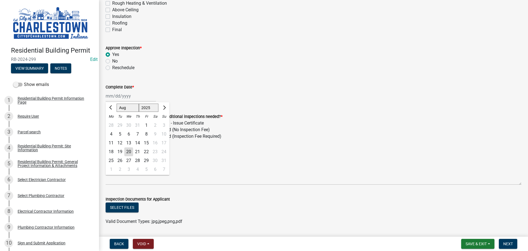
click at [129, 151] on div "20" at bounding box center [128, 151] width 9 height 9
type input "[DATE]"
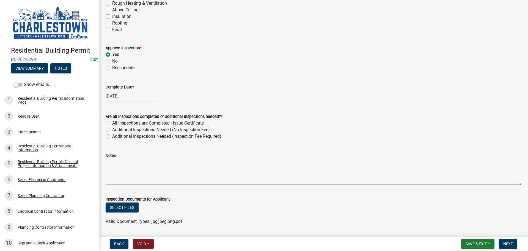
click at [112, 129] on label "Additional Inspections Needed (No Inspection Fee)" at bounding box center [161, 129] width 98 height 7
click at [112, 129] on input "Additional Inspections Needed (No Inspection Fee)" at bounding box center [114, 128] width 4 height 4
radio input "true"
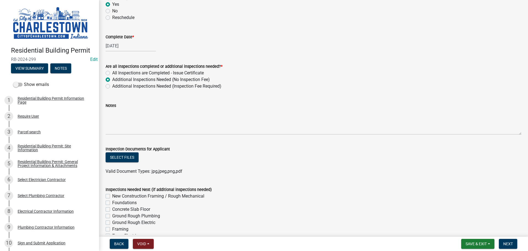
scroll to position [165, 0]
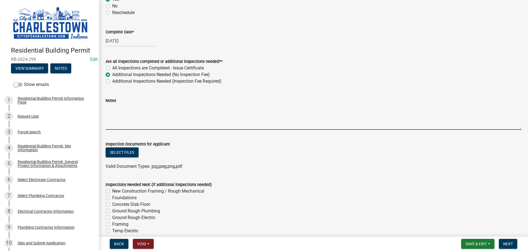
click at [126, 114] on textarea "Notes" at bounding box center [314, 117] width 416 height 26
click at [209, 110] on textarea "TEMP POLE . WATER SND SEWER LINE IS ONLY" at bounding box center [314, 117] width 416 height 26
type textarea "TEMP POLE . WATER SND SEWER LINE IS ONLY 20" DOWN FROM TOP BLOCK"
click at [132, 152] on button "Select files" at bounding box center [122, 152] width 33 height 10
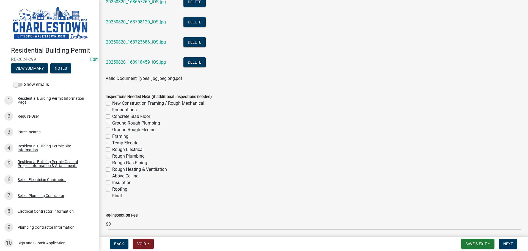
scroll to position [455, 0]
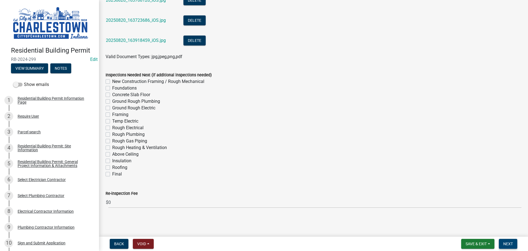
click at [508, 241] on span "Next" at bounding box center [508, 243] width 10 height 4
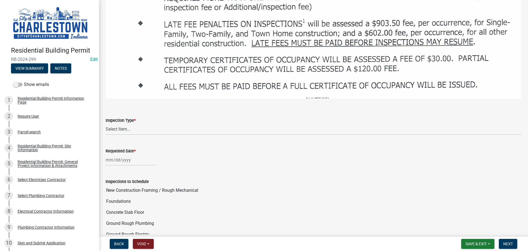
scroll to position [908, 0]
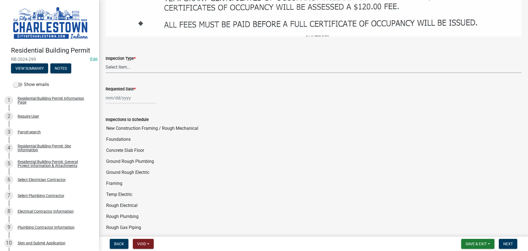
click at [117, 62] on select "Select Item... New Construction Framing / Rough Mechanical Foundations Concrete…" at bounding box center [314, 67] width 416 height 11
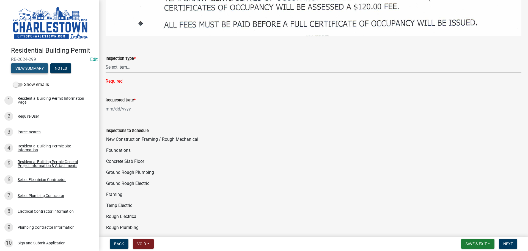
click at [32, 64] on button "View Summary" at bounding box center [29, 68] width 37 height 10
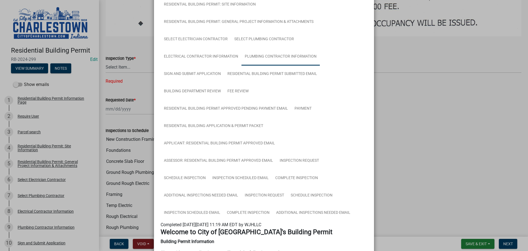
scroll to position [28, 0]
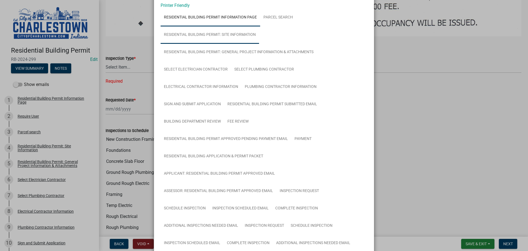
click at [241, 34] on link "Residential Building Permit: Site Information" at bounding box center [210, 35] width 98 height 18
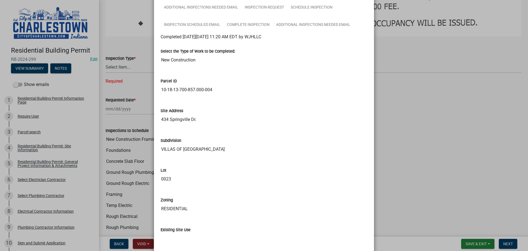
scroll to position [248, 0]
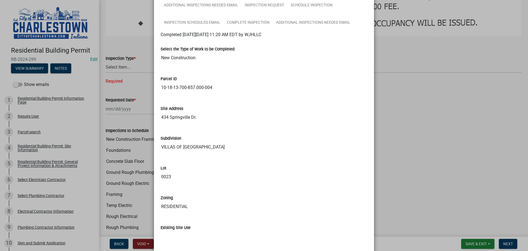
click at [123, 59] on ngb-modal-window "Summary × Printer Friendly Residential Building Permit Information Page Parcel …" at bounding box center [264, 125] width 528 height 251
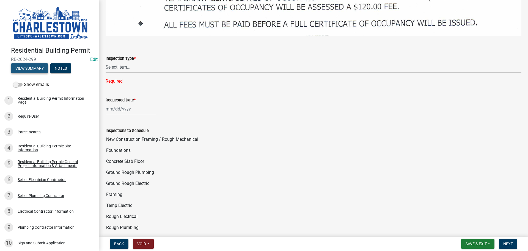
click at [36, 71] on button "View Summary" at bounding box center [29, 68] width 37 height 10
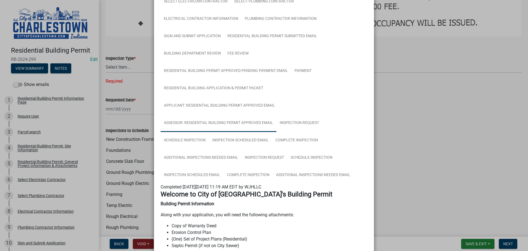
scroll to position [110, 0]
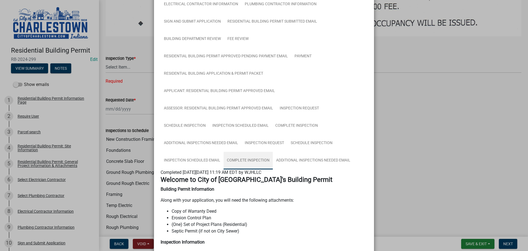
click at [249, 161] on link "Complete Inspection" at bounding box center [248, 161] width 49 height 18
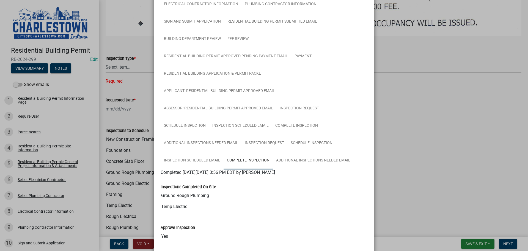
click at [415, 123] on ngb-modal-window "Summary × Printer Friendly Residential Building Permit Information Page Parcel …" at bounding box center [264, 125] width 528 height 251
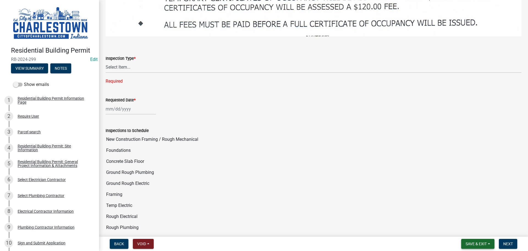
click at [476, 244] on span "Save & Exit" at bounding box center [476, 243] width 21 height 4
click at [470, 229] on button "Save & Exit" at bounding box center [472, 228] width 44 height 13
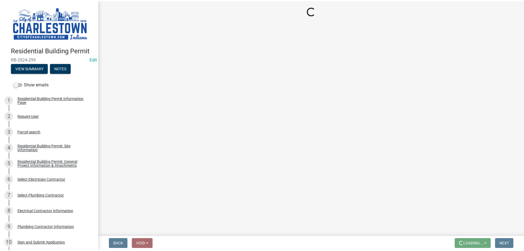
scroll to position [0, 0]
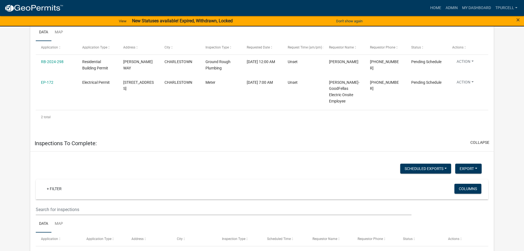
scroll to position [83, 0]
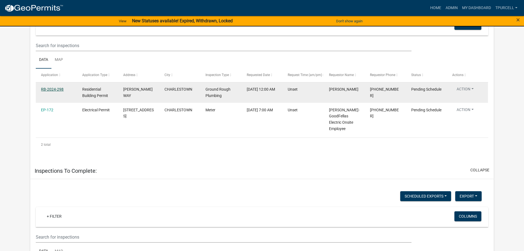
click at [59, 87] on link "RB-2024-298" at bounding box center [52, 89] width 23 height 4
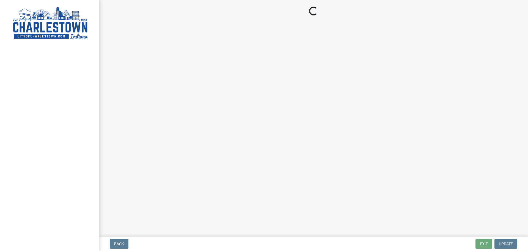
select select "63e5a778-15f7-4a13-aba2-a6e5541a0fb3"
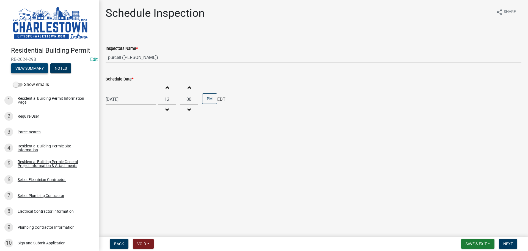
click at [32, 65] on button "View Summary" at bounding box center [29, 68] width 37 height 10
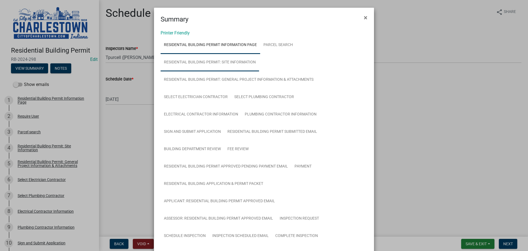
click at [242, 59] on link "Residential Building Permit: Site Information" at bounding box center [210, 63] width 98 height 18
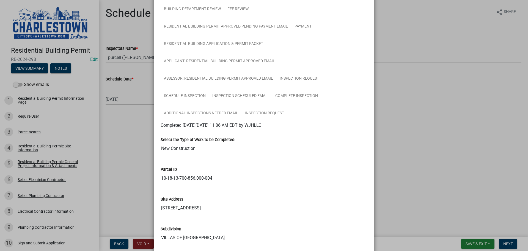
scroll to position [138, 0]
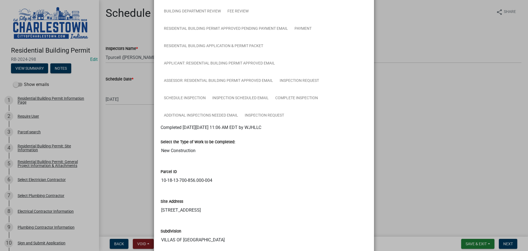
click at [118, 83] on ngb-modal-window "Summary × Printer Friendly Residential Building Permit Information Page Parcel …" at bounding box center [264, 125] width 528 height 251
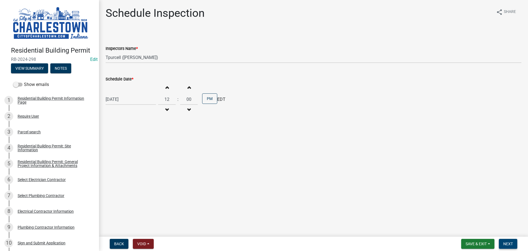
click at [508, 242] on span "Next" at bounding box center [508, 243] width 10 height 4
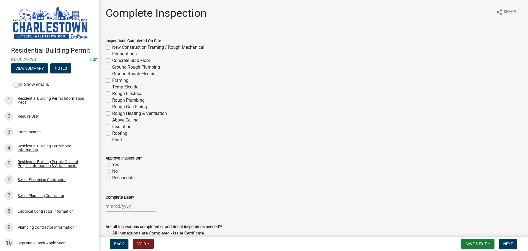
click at [112, 67] on label "Ground Rough Plumbing" at bounding box center [136, 67] width 48 height 7
click at [112, 67] on input "Ground Rough Plumbing" at bounding box center [114, 66] width 4 height 4
checkbox input "true"
checkbox input "false"
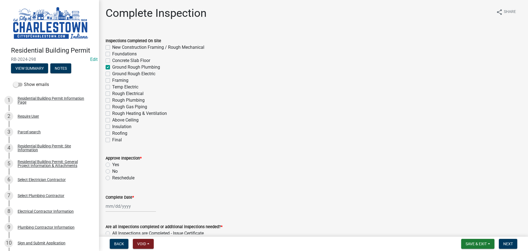
checkbox input "false"
checkbox input "true"
checkbox input "false"
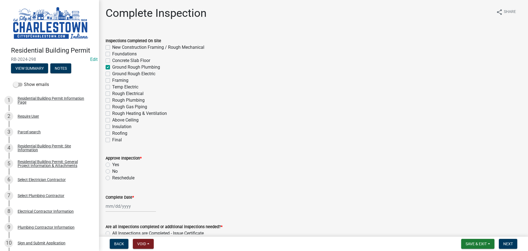
checkbox input "false"
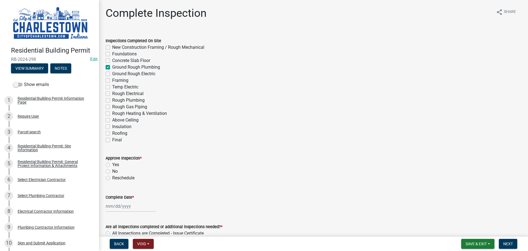
checkbox input "false"
click at [112, 164] on label "Yes" at bounding box center [115, 164] width 7 height 7
click at [112, 164] on input "Yes" at bounding box center [114, 163] width 4 height 4
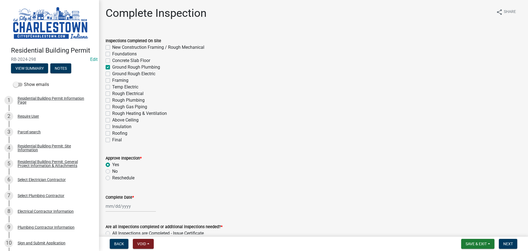
radio input "true"
select select "8"
select select "2025"
click at [116, 205] on div "[PERSON_NAME] Feb Mar Apr [PERSON_NAME][DATE] Oct Nov [DATE] 1526 1527 1528 152…" at bounding box center [131, 205] width 50 height 11
click at [129, 178] on div "20" at bounding box center [128, 176] width 9 height 9
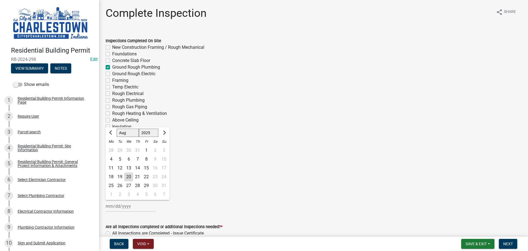
type input "[DATE]"
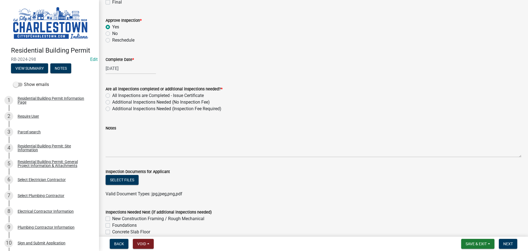
click at [112, 102] on label "Additional Inspections Needed (No Inspection Fee)" at bounding box center [161, 102] width 98 height 7
click at [112, 102] on input "Additional Inspections Needed (No Inspection Fee)" at bounding box center [114, 101] width 4 height 4
radio input "true"
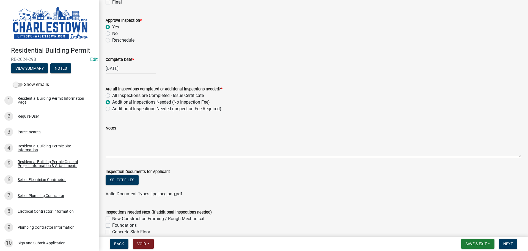
click at [118, 134] on textarea "Notes" at bounding box center [314, 144] width 416 height 26
type textarea "water line is only 20" below the top block on seal plate"
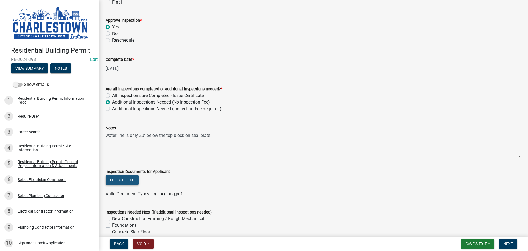
click at [129, 181] on button "Select files" at bounding box center [122, 180] width 33 height 10
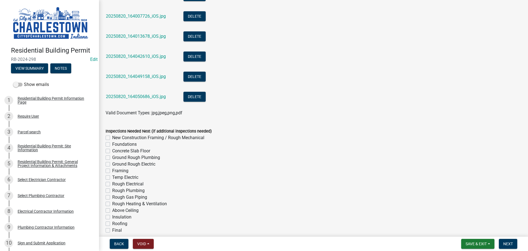
scroll to position [413, 0]
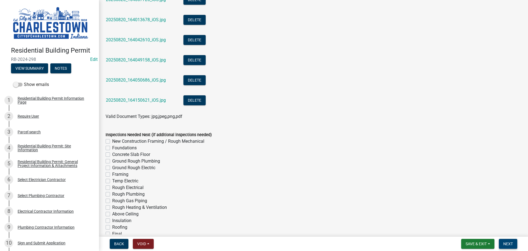
click at [506, 245] on span "Next" at bounding box center [508, 243] width 10 height 4
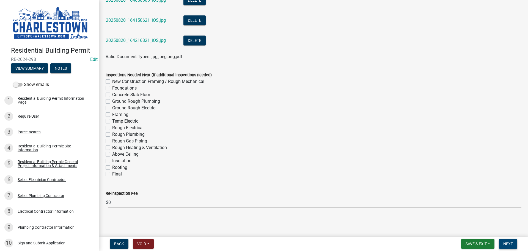
scroll to position [415, 0]
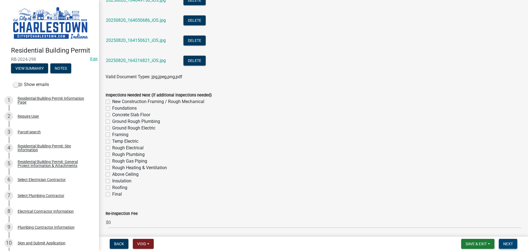
click at [510, 244] on span "Next" at bounding box center [508, 243] width 10 height 4
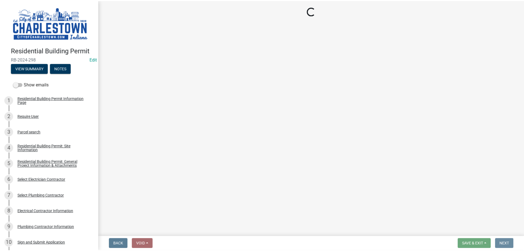
scroll to position [0, 0]
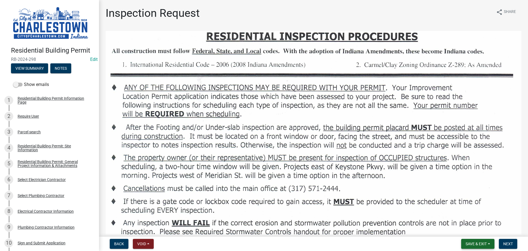
click at [477, 243] on span "Save & Exit" at bounding box center [476, 243] width 21 height 4
click at [474, 227] on button "Save & Exit" at bounding box center [472, 228] width 44 height 13
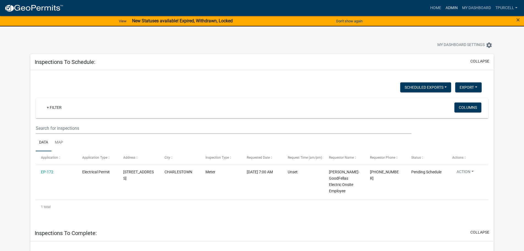
click at [452, 7] on link "Admin" at bounding box center [451, 8] width 17 height 10
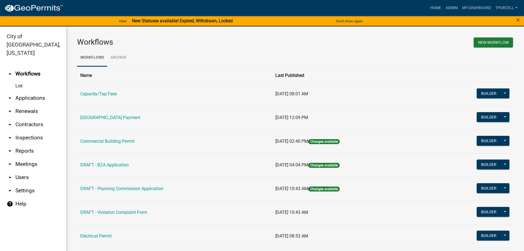
click at [30, 91] on link "arrow_drop_down Applications" at bounding box center [33, 97] width 66 height 13
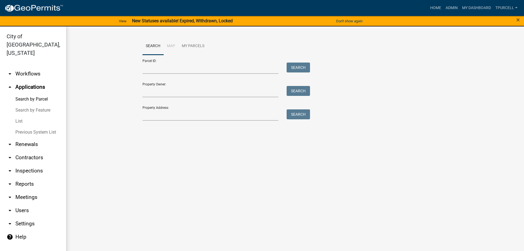
click at [20, 116] on link "List" at bounding box center [33, 121] width 66 height 11
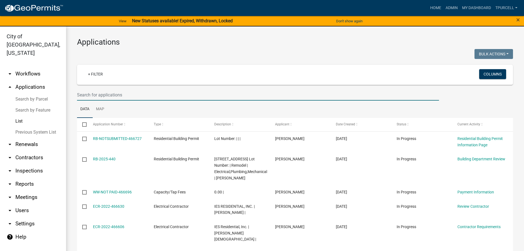
click at [96, 96] on input "text" at bounding box center [258, 94] width 362 height 11
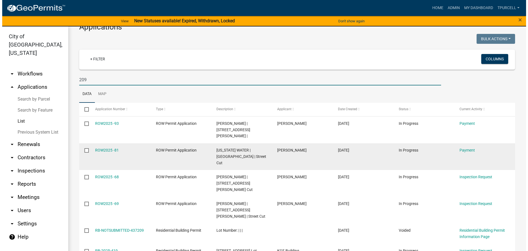
scroll to position [28, 0]
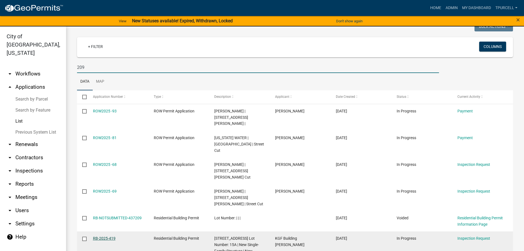
type input "209"
click at [103, 236] on link "RB-2025-419" at bounding box center [104, 238] width 23 height 4
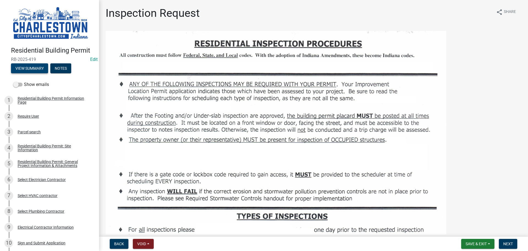
click at [31, 66] on button "View Summary" at bounding box center [29, 68] width 37 height 10
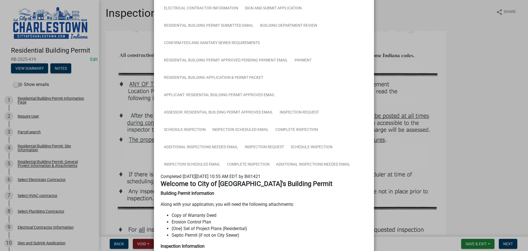
scroll to position [138, 0]
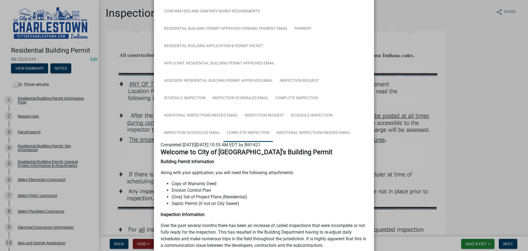
click at [241, 131] on link "Complete Inspection" at bounding box center [248, 133] width 49 height 18
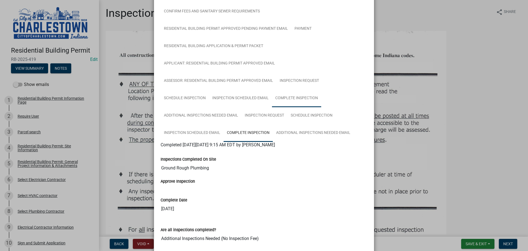
click at [301, 98] on link "Complete Inspection" at bounding box center [296, 98] width 49 height 18
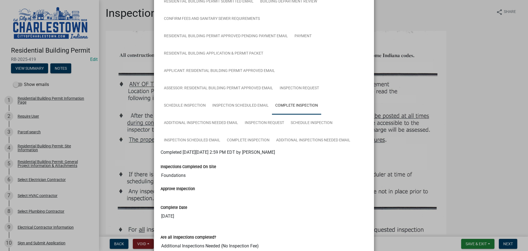
scroll to position [0, 0]
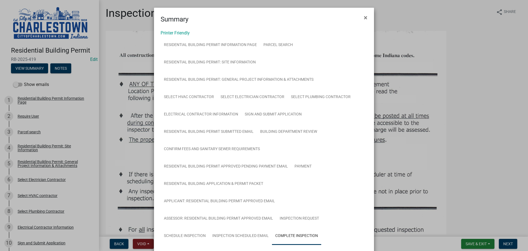
drag, startPoint x: 468, startPoint y: 53, endPoint x: 463, endPoint y: 58, distance: 7.2
click at [469, 53] on ngb-modal-window "Summary × Printer Friendly Residential Building Permit Information Page Parcel …" at bounding box center [264, 125] width 528 height 251
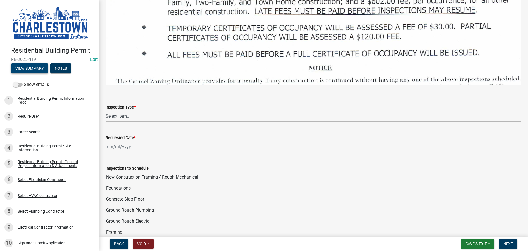
scroll to position [853, 0]
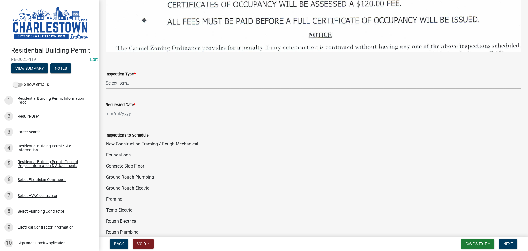
click at [121, 79] on select "Select Item... New Construction Framing / Rough Mechanical Foundations Concrete…" at bounding box center [314, 82] width 416 height 11
click at [106, 77] on select "Select Item... New Construction Framing / Rough Mechanical Foundations Concrete…" at bounding box center [314, 82] width 416 height 11
select select "6148cfc3-f65f-4c5f-8e17-86e63b13192f"
click at [134, 110] on div at bounding box center [131, 113] width 50 height 11
select select "8"
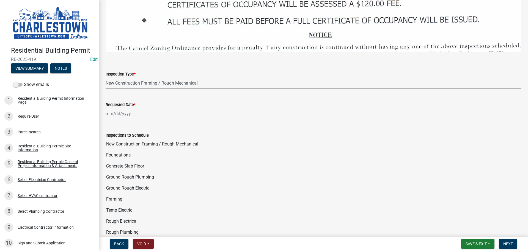
select select "2025"
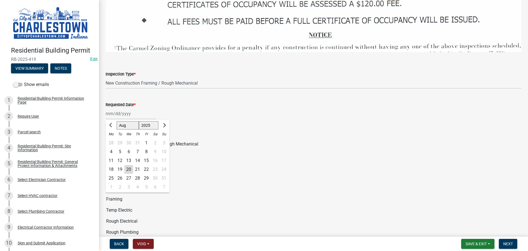
click at [129, 165] on div "20" at bounding box center [128, 169] width 9 height 9
type input "[DATE]"
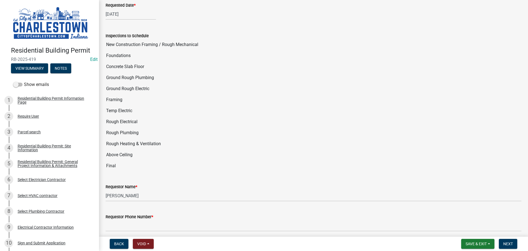
scroll to position [963, 0]
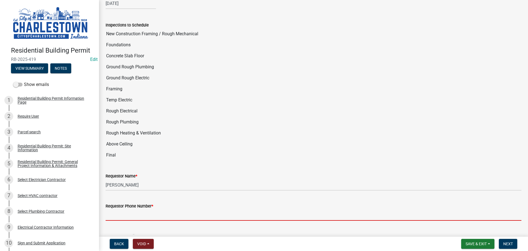
click at [139, 211] on input "Requestor Phone Number *" at bounding box center [314, 214] width 416 height 11
type input "5025233650"
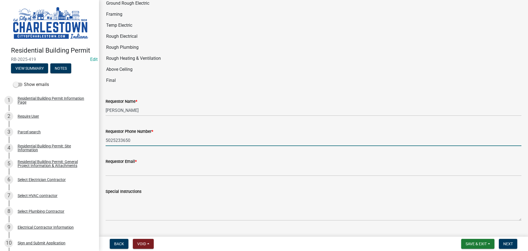
scroll to position [1045, 0]
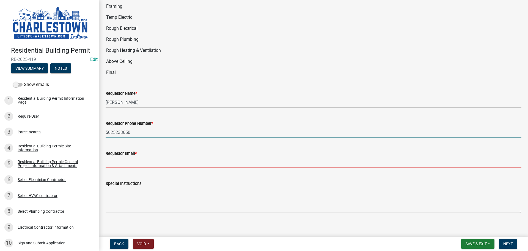
click at [136, 160] on input "Requestor Email *" at bounding box center [314, 161] width 416 height 11
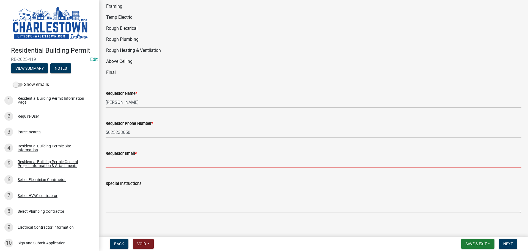
type input "[EMAIL_ADDRESS][DOMAIN_NAME]"
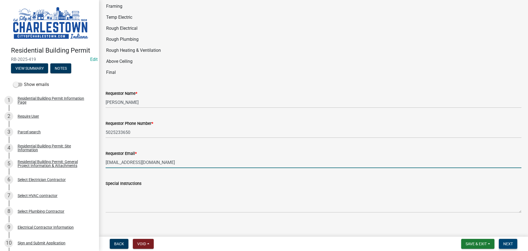
click at [506, 244] on span "Next" at bounding box center [508, 243] width 10 height 4
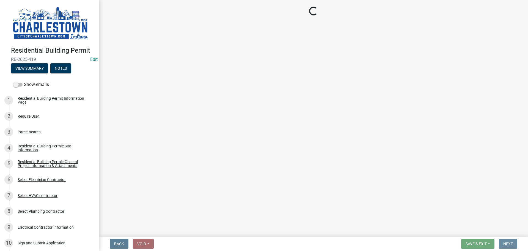
scroll to position [0, 0]
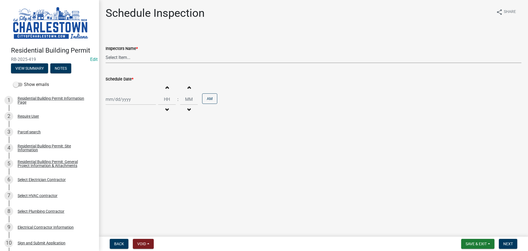
click at [114, 60] on select "Select Item... [PERSON_NAME] ([PERSON_NAME]) [PERSON_NAME] ([PERSON_NAME]) [PER…" at bounding box center [314, 57] width 416 height 11
select select "63e5a778-15f7-4a13-aba2-a6e5541a0fb3"
click at [106, 52] on select "Select Item... [PERSON_NAME] ([PERSON_NAME]) [PERSON_NAME] ([PERSON_NAME]) [PER…" at bounding box center [314, 57] width 416 height 11
click at [117, 100] on div at bounding box center [131, 99] width 50 height 11
select select "8"
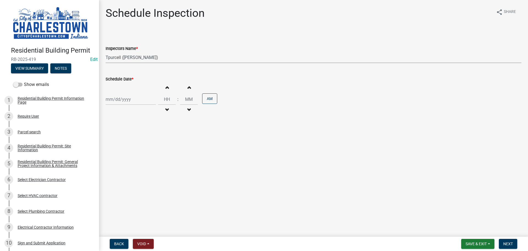
select select "2025"
click at [133, 154] on div "20" at bounding box center [128, 154] width 9 height 9
type input "[DATE]"
click at [512, 243] on span "Next" at bounding box center [508, 243] width 10 height 4
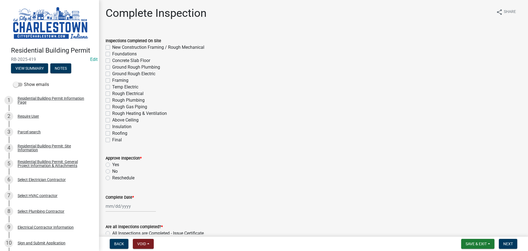
click at [112, 46] on label "New Construction Framing / Rough Mechanical" at bounding box center [158, 47] width 92 height 7
click at [112, 46] on input "New Construction Framing / Rough Mechanical" at bounding box center [114, 46] width 4 height 4
checkbox input "true"
checkbox input "false"
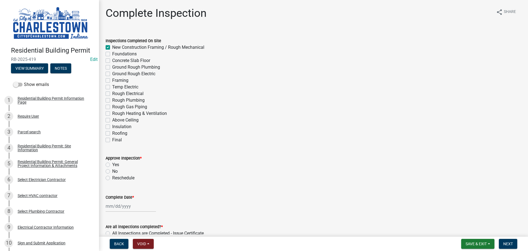
checkbox input "false"
click at [112, 165] on label "Yes" at bounding box center [115, 164] width 7 height 7
click at [112, 165] on input "Yes" at bounding box center [114, 163] width 4 height 4
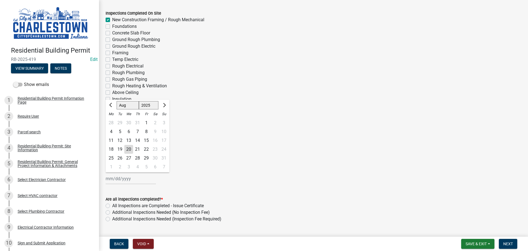
click at [120, 178] on div "[PERSON_NAME] Feb Mar Apr [PERSON_NAME][DATE] Oct Nov [DATE] 1526 1527 1528 152…" at bounding box center [131, 178] width 50 height 11
click at [128, 149] on div "20" at bounding box center [128, 149] width 9 height 9
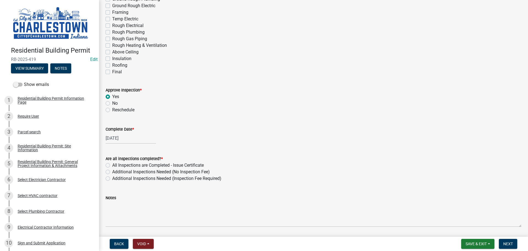
scroll to position [83, 0]
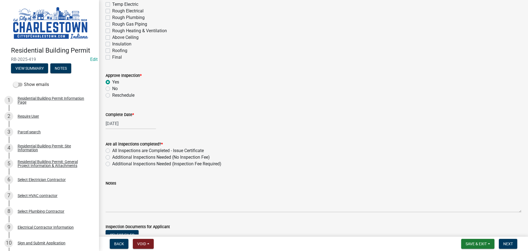
click at [112, 156] on label "Additional Inspections Needed (No Inspection Fee)" at bounding box center [161, 157] width 98 height 7
click at [112, 156] on input "Additional Inspections Needed (No Inspection Fee)" at bounding box center [114, 156] width 4 height 4
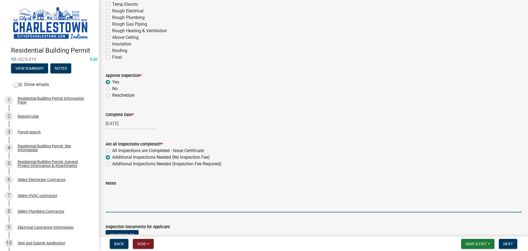
click at [129, 193] on textarea "Notes" at bounding box center [314, 199] width 416 height 26
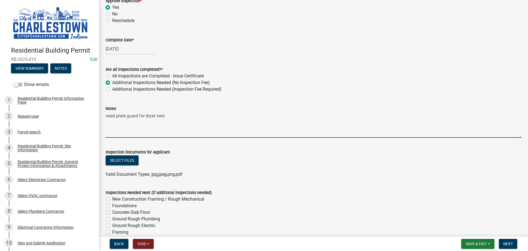
scroll to position [165, 0]
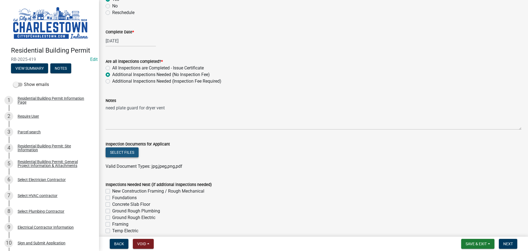
click at [125, 150] on button "Select files" at bounding box center [122, 152] width 33 height 10
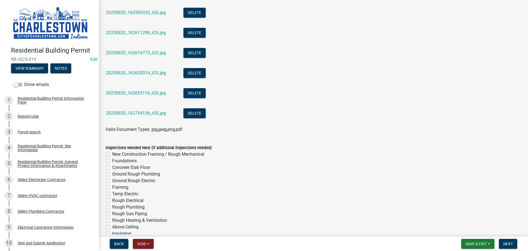
scroll to position [413, 0]
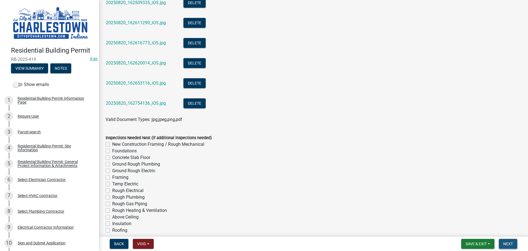
click at [508, 245] on span "Next" at bounding box center [508, 243] width 10 height 4
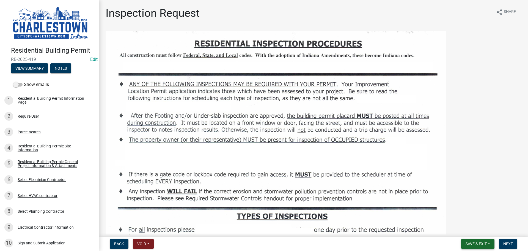
click at [482, 244] on span "Save & Exit" at bounding box center [476, 243] width 21 height 4
click at [465, 229] on button "Save & Exit" at bounding box center [472, 228] width 44 height 13
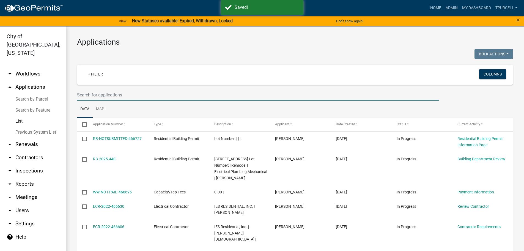
click at [136, 93] on input "text" at bounding box center [258, 94] width 362 height 11
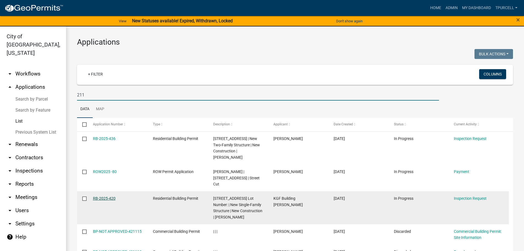
click at [104, 199] on link "RB-2025-420" at bounding box center [104, 198] width 23 height 4
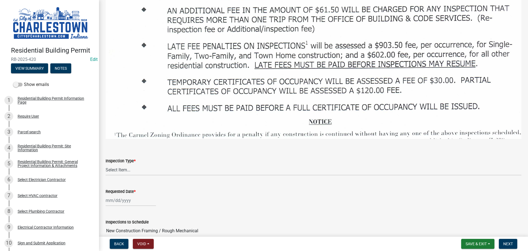
scroll to position [825, 0]
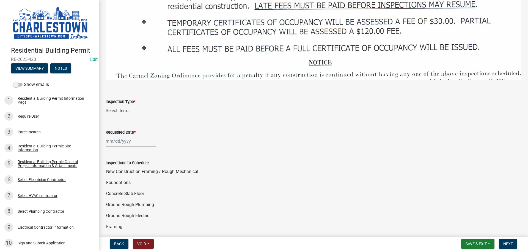
click at [125, 105] on select "Select Item... New Construction Framing / Rough Mechanical Foundations Concrete…" at bounding box center [314, 110] width 416 height 11
click at [106, 105] on select "Select Item... New Construction Framing / Rough Mechanical Foundations Concrete…" at bounding box center [314, 110] width 416 height 11
click at [126, 139] on div at bounding box center [131, 140] width 50 height 11
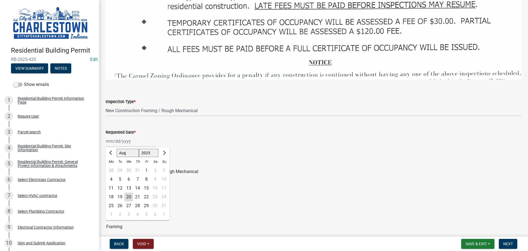
click at [130, 192] on div "20" at bounding box center [128, 196] width 9 height 9
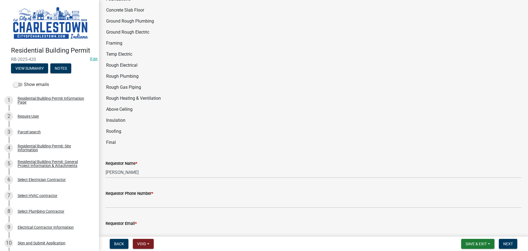
scroll to position [1018, 0]
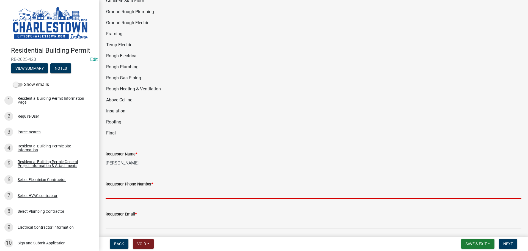
click at [150, 191] on input "Requestor Phone Number *" at bounding box center [314, 192] width 416 height 11
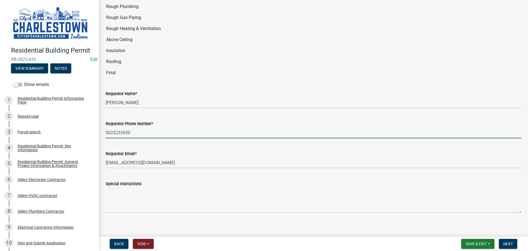
scroll to position [1078, 0]
click at [507, 242] on span "Next" at bounding box center [508, 243] width 10 height 4
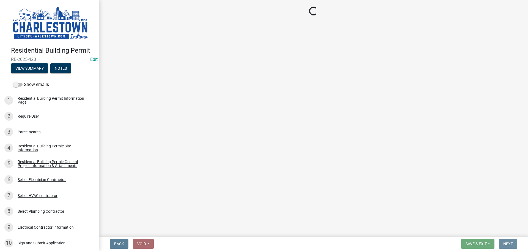
scroll to position [0, 0]
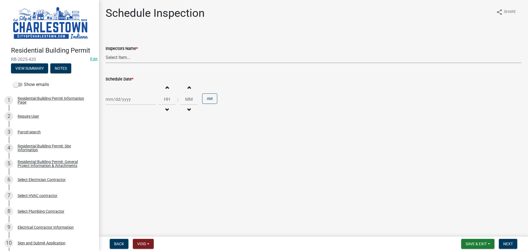
click at [122, 56] on select "Select Item... [PERSON_NAME] ([PERSON_NAME]) [PERSON_NAME] ([PERSON_NAME]) [PER…" at bounding box center [314, 57] width 416 height 11
click at [106, 52] on select "Select Item... [PERSON_NAME] ([PERSON_NAME]) [PERSON_NAME] ([PERSON_NAME]) [PER…" at bounding box center [314, 57] width 416 height 11
click at [129, 98] on div "[PERSON_NAME] Feb Mar Apr [PERSON_NAME][DATE] Oct Nov [DATE] 1526 1527 1528 152…" at bounding box center [131, 99] width 50 height 11
click at [131, 155] on div "20" at bounding box center [128, 154] width 9 height 9
click at [512, 243] on span "Next" at bounding box center [508, 243] width 10 height 4
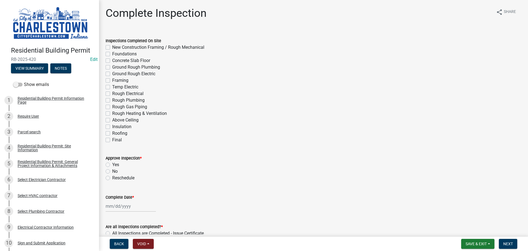
click at [112, 46] on label "New Construction Framing / Rough Mechanical" at bounding box center [158, 47] width 92 height 7
click at [112, 46] on input "New Construction Framing / Rough Mechanical" at bounding box center [114, 46] width 4 height 4
click at [112, 164] on label "Yes" at bounding box center [115, 164] width 7 height 7
click at [112, 164] on input "Yes" at bounding box center [114, 163] width 4 height 4
click at [129, 207] on div "[PERSON_NAME] Feb Mar Apr [PERSON_NAME][DATE] Oct Nov [DATE] 1526 1527 1528 152…" at bounding box center [131, 205] width 50 height 11
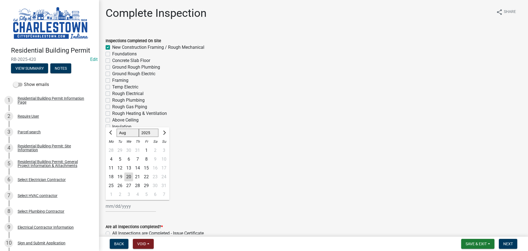
click at [128, 178] on div "20" at bounding box center [128, 176] width 9 height 9
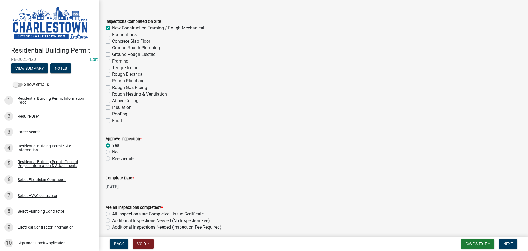
scroll to position [55, 0]
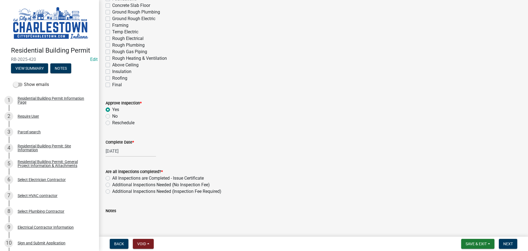
click at [112, 184] on label "Additional Inspections Needed (No Inspection Fee)" at bounding box center [161, 184] width 98 height 7
click at [112, 184] on input "Additional Inspections Needed (No Inspection Fee)" at bounding box center [114, 183] width 4 height 4
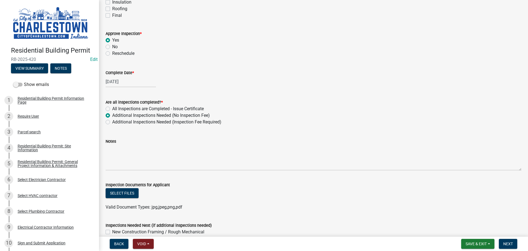
scroll to position [138, 0]
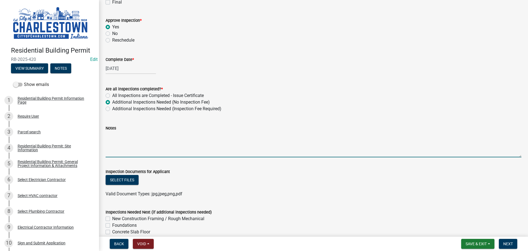
click at [125, 140] on textarea "Notes" at bounding box center [314, 144] width 416 height 26
click at [193, 134] on textarea "needing plate gaurd on wall marked in purpule" at bounding box center [314, 144] width 416 height 26
click at [194, 137] on textarea "needing plate gaurd on wall marked in purpule" at bounding box center [314, 144] width 416 height 26
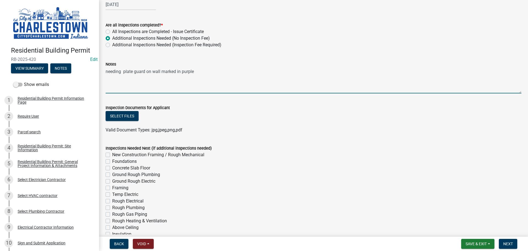
scroll to position [220, 0]
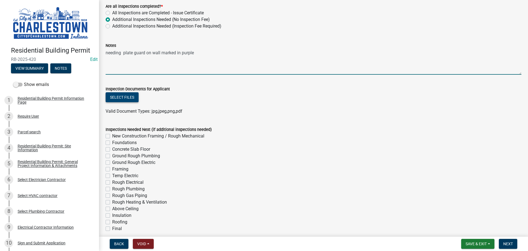
click at [124, 100] on button "Select files" at bounding box center [122, 97] width 33 height 10
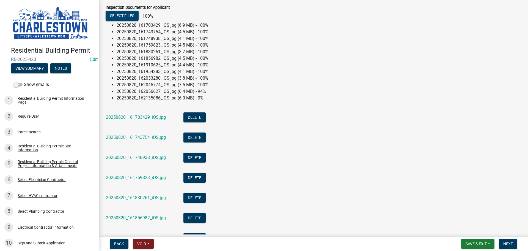
scroll to position [303, 0]
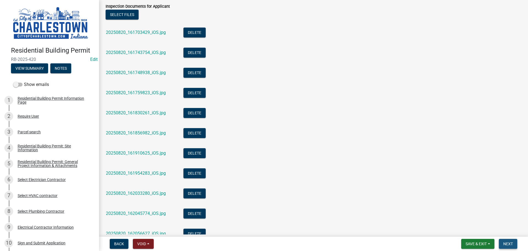
click at [513, 244] on span "Next" at bounding box center [508, 243] width 10 height 4
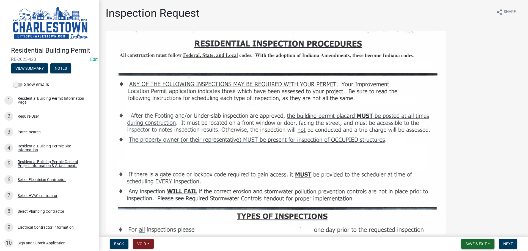
click at [479, 244] on span "Save & Exit" at bounding box center [476, 243] width 21 height 4
click at [475, 230] on button "Save & Exit" at bounding box center [472, 228] width 44 height 13
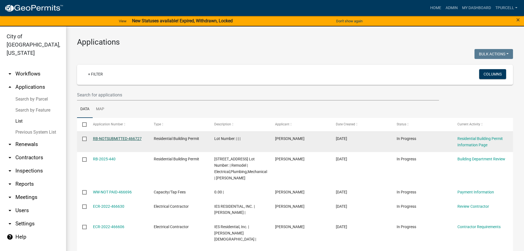
click at [128, 138] on link "RB-NOTSUBMITTED-466727" at bounding box center [117, 138] width 49 height 4
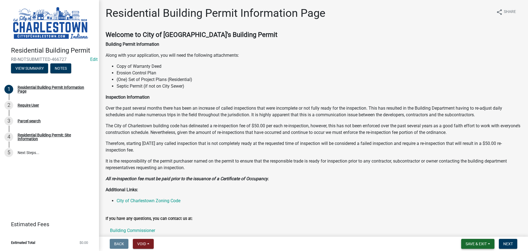
click at [475, 242] on span "Save & Exit" at bounding box center [476, 243] width 21 height 4
click at [467, 228] on button "Save & Exit" at bounding box center [472, 228] width 44 height 13
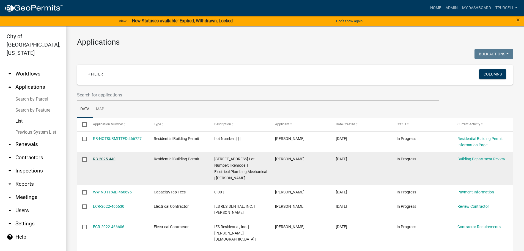
click at [110, 159] on link "RB-2025-440" at bounding box center [104, 158] width 23 height 4
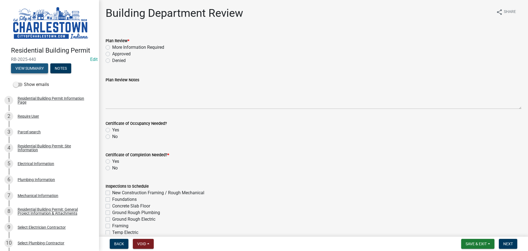
click at [36, 68] on button "View Summary" at bounding box center [29, 68] width 37 height 10
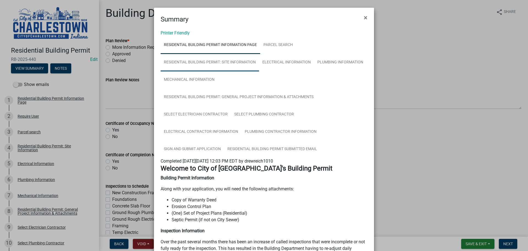
click at [241, 62] on link "Residential Building Permit: Site Information" at bounding box center [210, 63] width 98 height 18
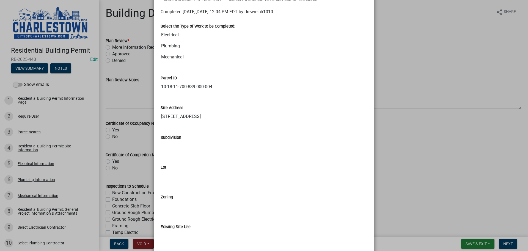
scroll to position [124, 0]
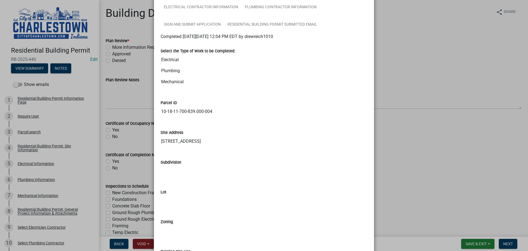
click at [424, 71] on ngb-modal-window "Summary × Printer Friendly Residential Building Permit Information Page Parcel …" at bounding box center [264, 125] width 528 height 251
